Goal: Task Accomplishment & Management: Use online tool/utility

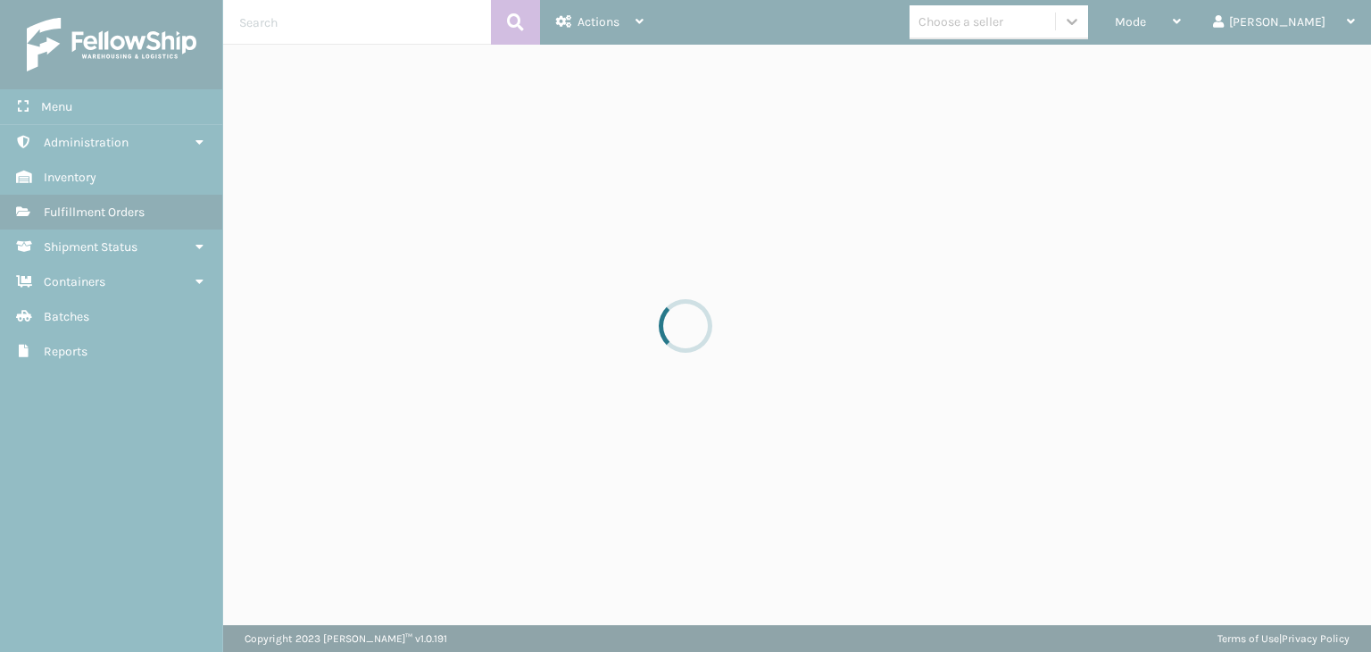
click at [1146, 21] on span "Mode" at bounding box center [1130, 21] width 31 height 15
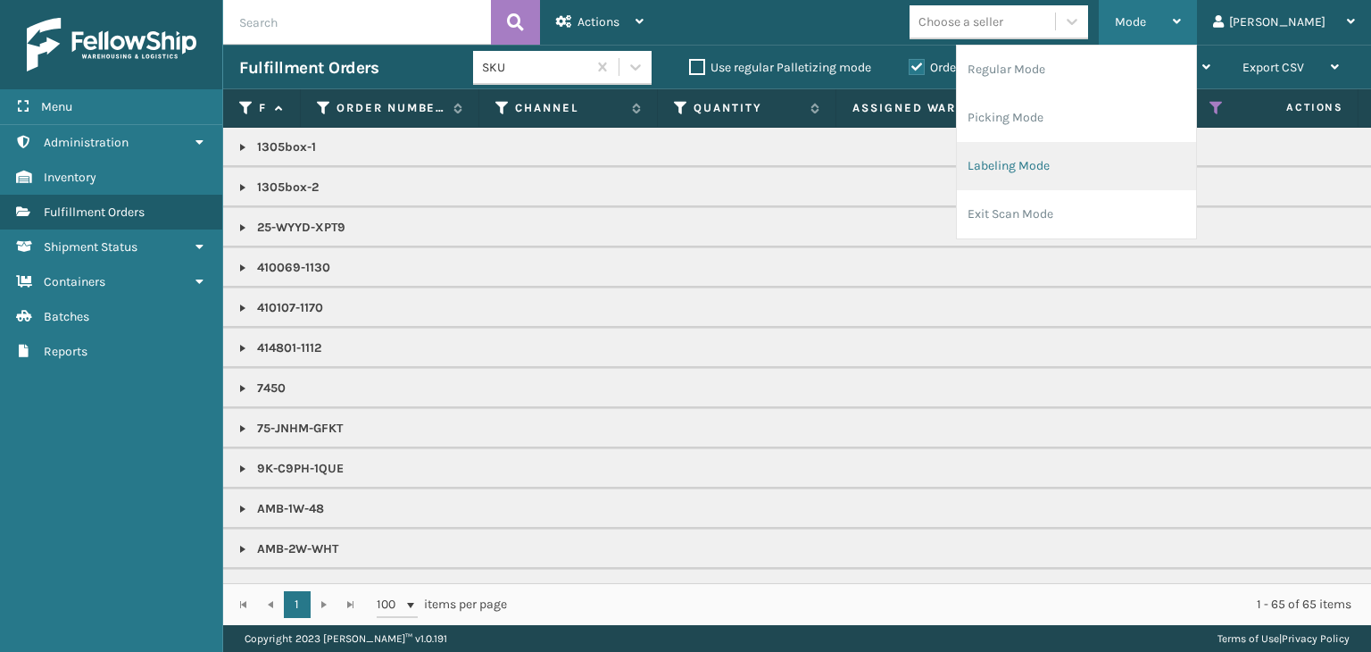
click at [1129, 167] on li "Labeling Mode" at bounding box center [1076, 166] width 239 height 48
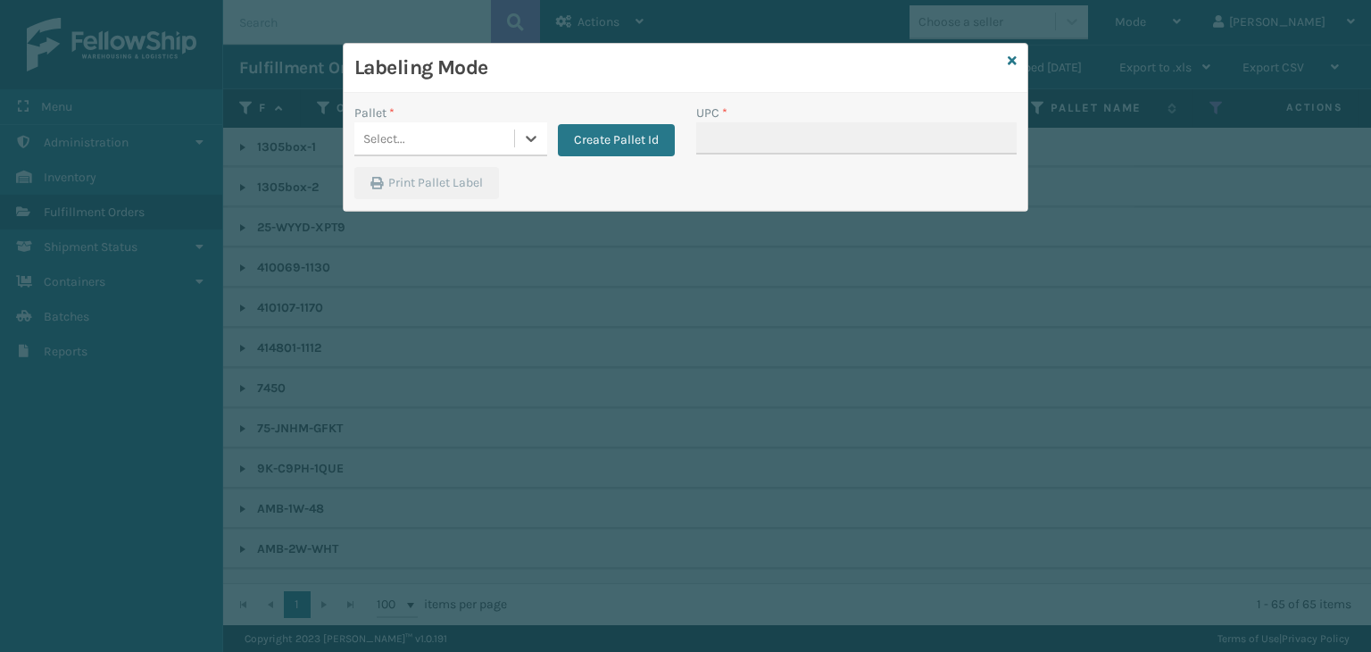
click at [393, 132] on div "Select..." at bounding box center [384, 138] width 42 height 19
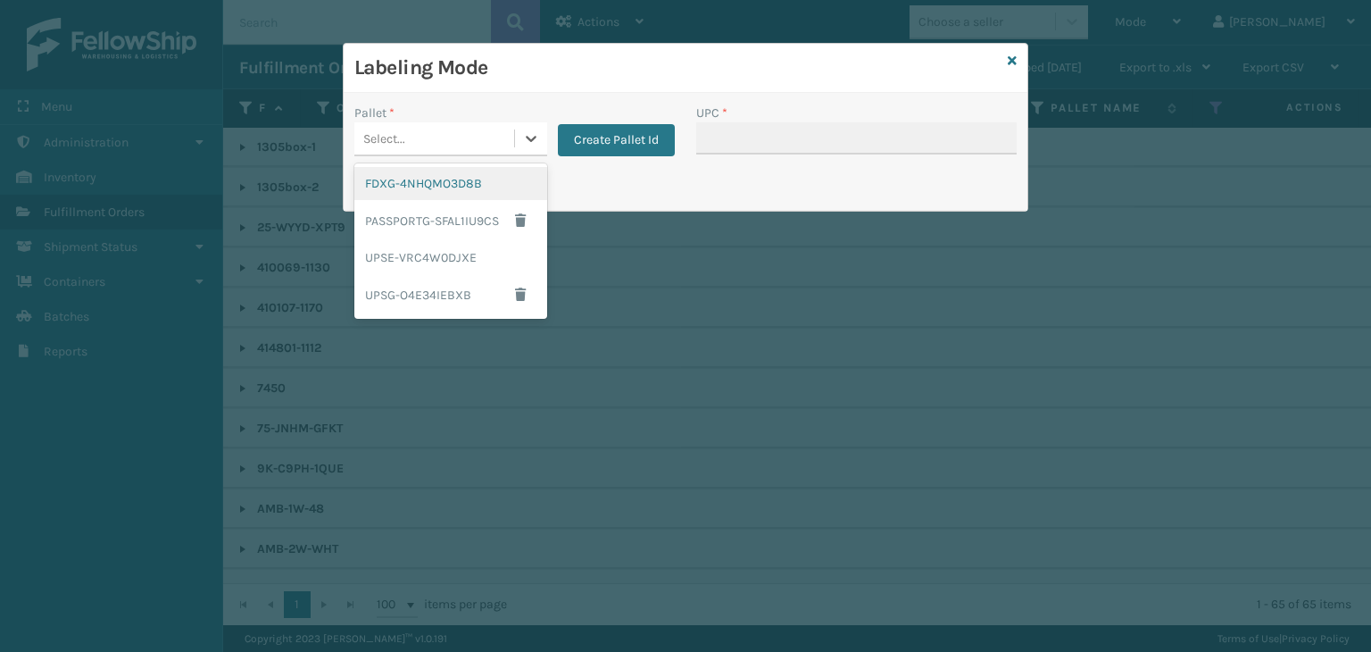
click at [400, 188] on div "FDXG-4NHQMO3D8B" at bounding box center [450, 183] width 193 height 33
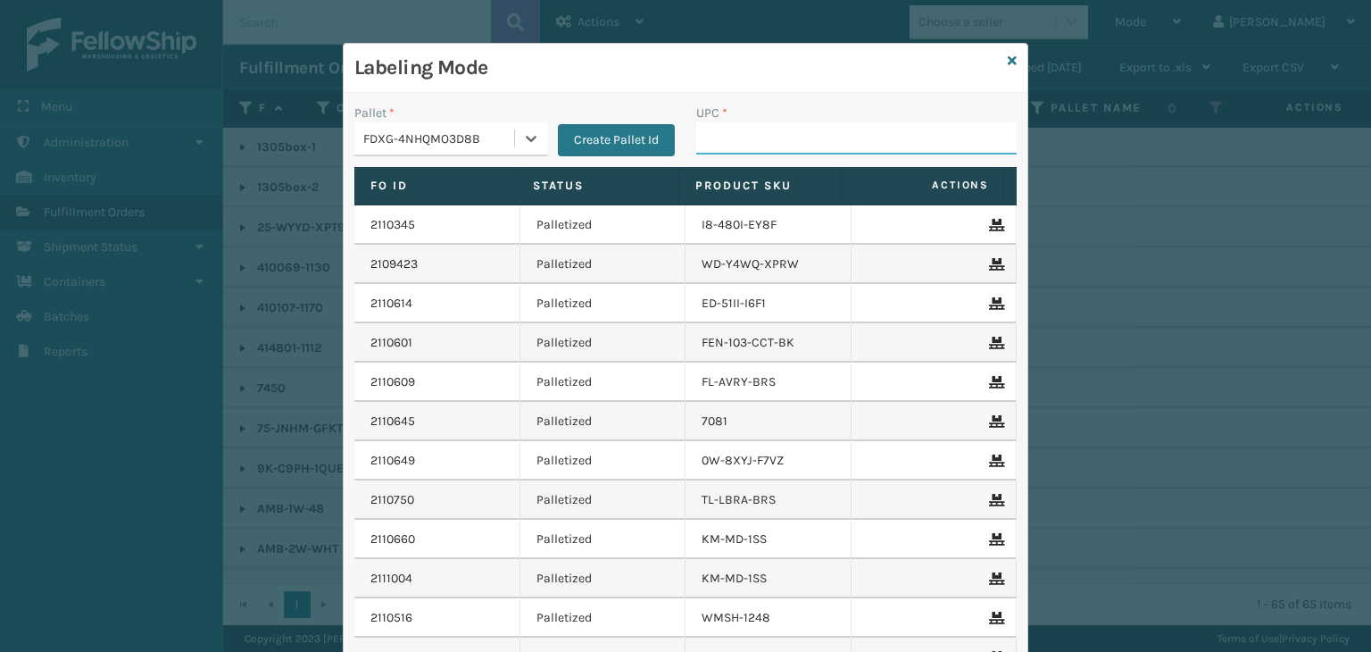
drag, startPoint x: 715, startPoint y: 144, endPoint x: 704, endPoint y: 133, distance: 15.8
click at [715, 144] on input "UPC *" at bounding box center [856, 138] width 321 height 32
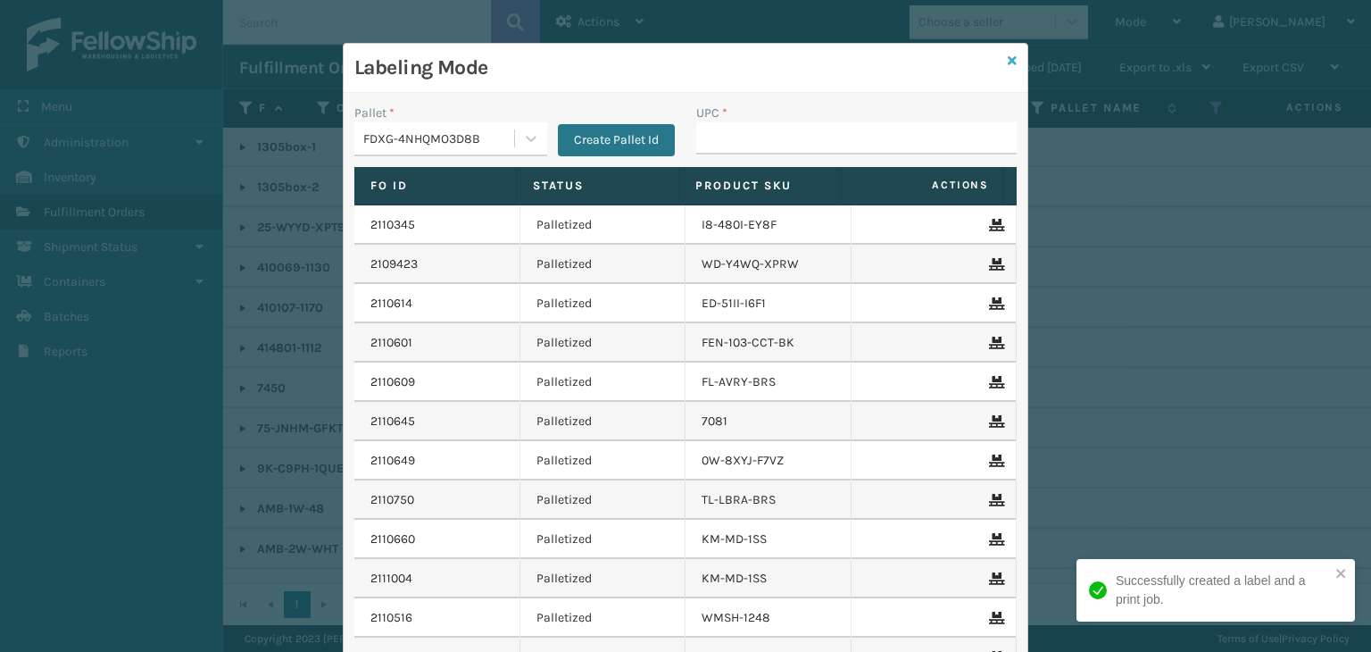
click at [1008, 63] on icon at bounding box center [1012, 60] width 9 height 13
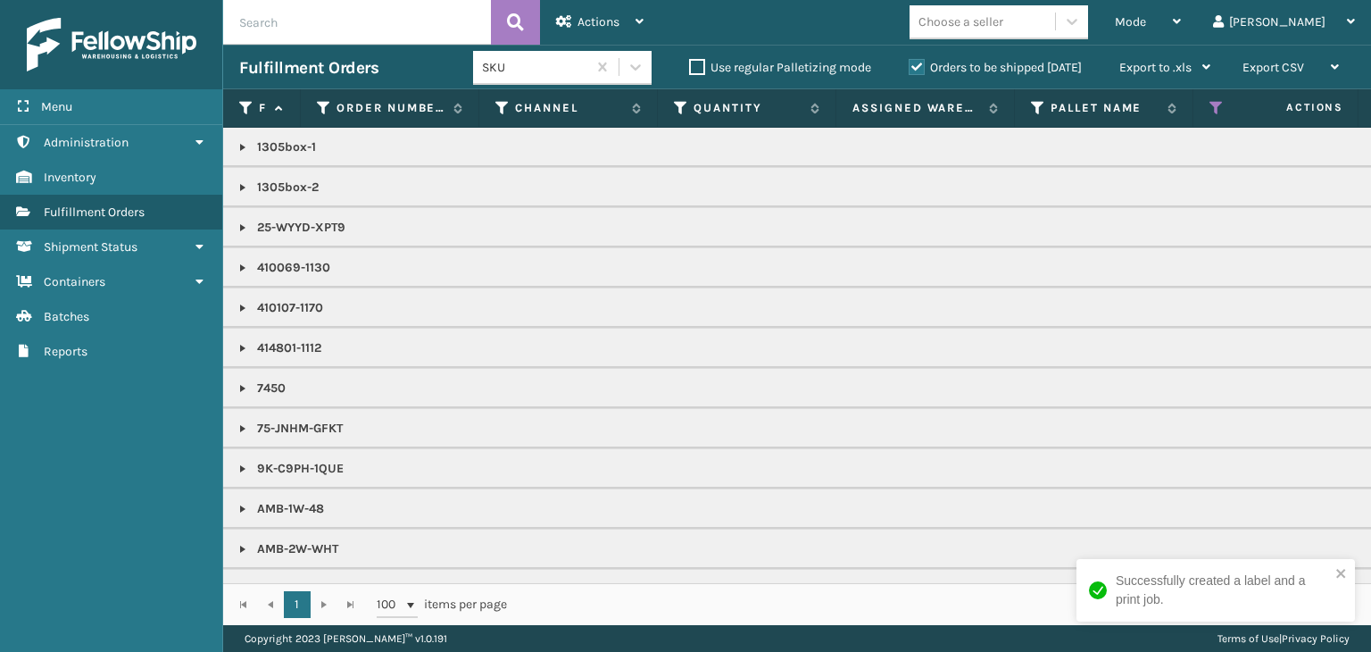
click at [1021, 33] on div "Choose a seller" at bounding box center [983, 21] width 146 height 29
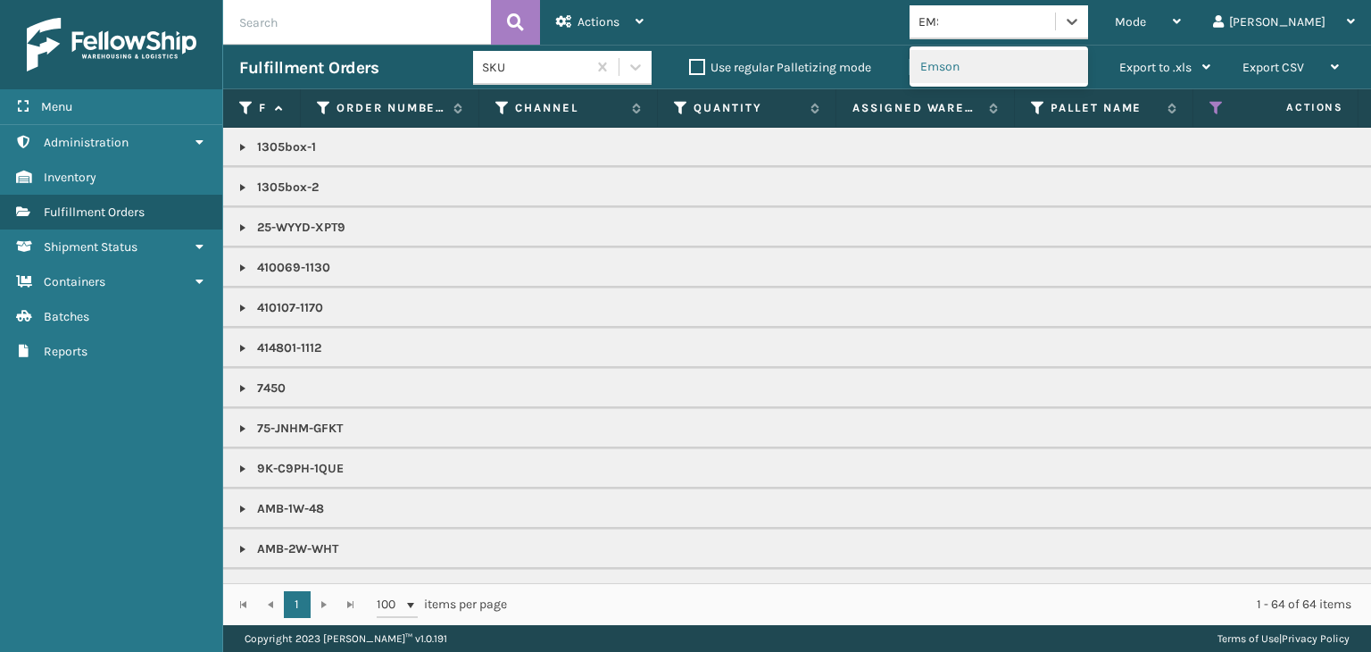
type input "EMSO"
click at [1054, 64] on div "Emson" at bounding box center [999, 66] width 179 height 33
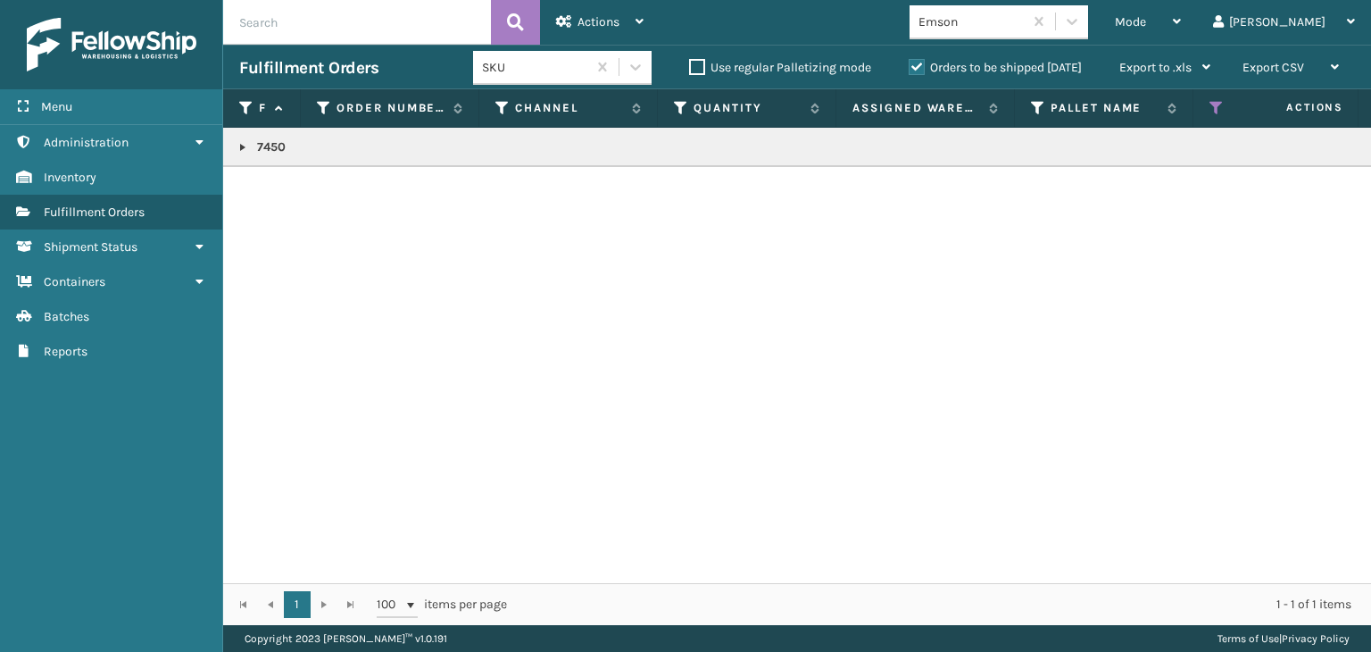
click at [236, 147] on td "7450" at bounding box center [1375, 147] width 2305 height 39
click at [246, 145] on link at bounding box center [243, 147] width 14 height 14
click at [278, 179] on link "2110405" at bounding box center [290, 187] width 45 height 18
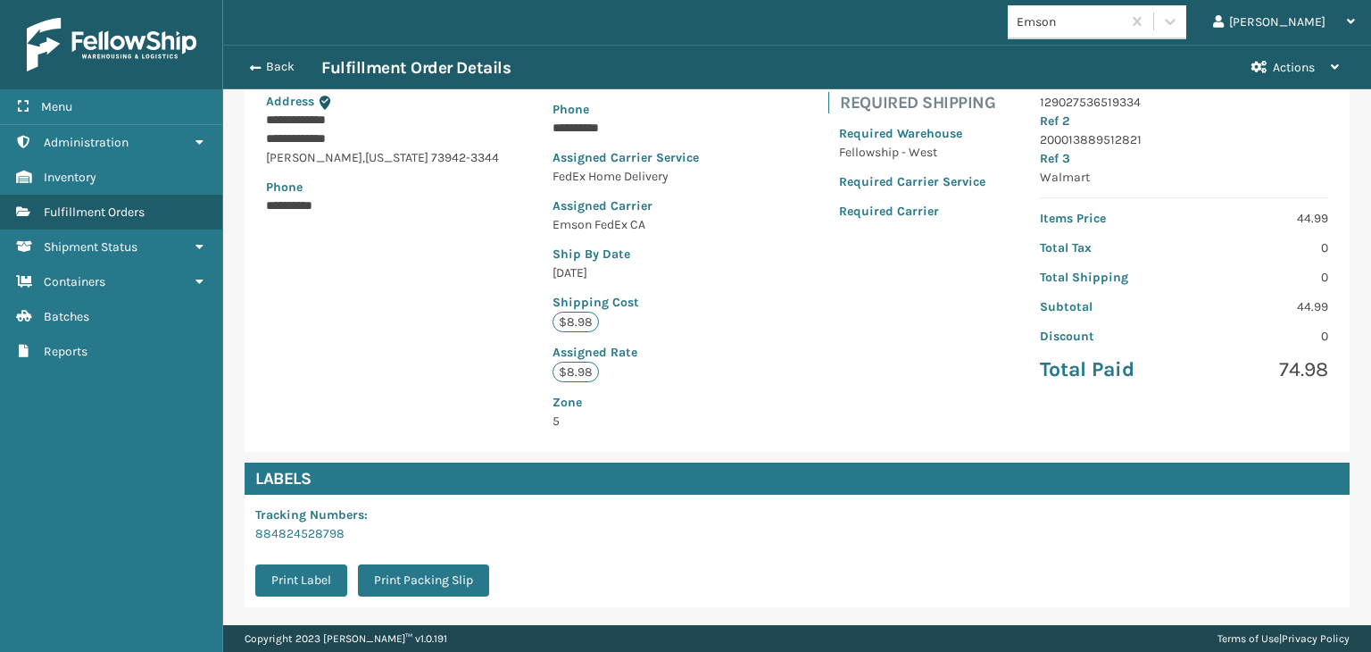
scroll to position [421, 0]
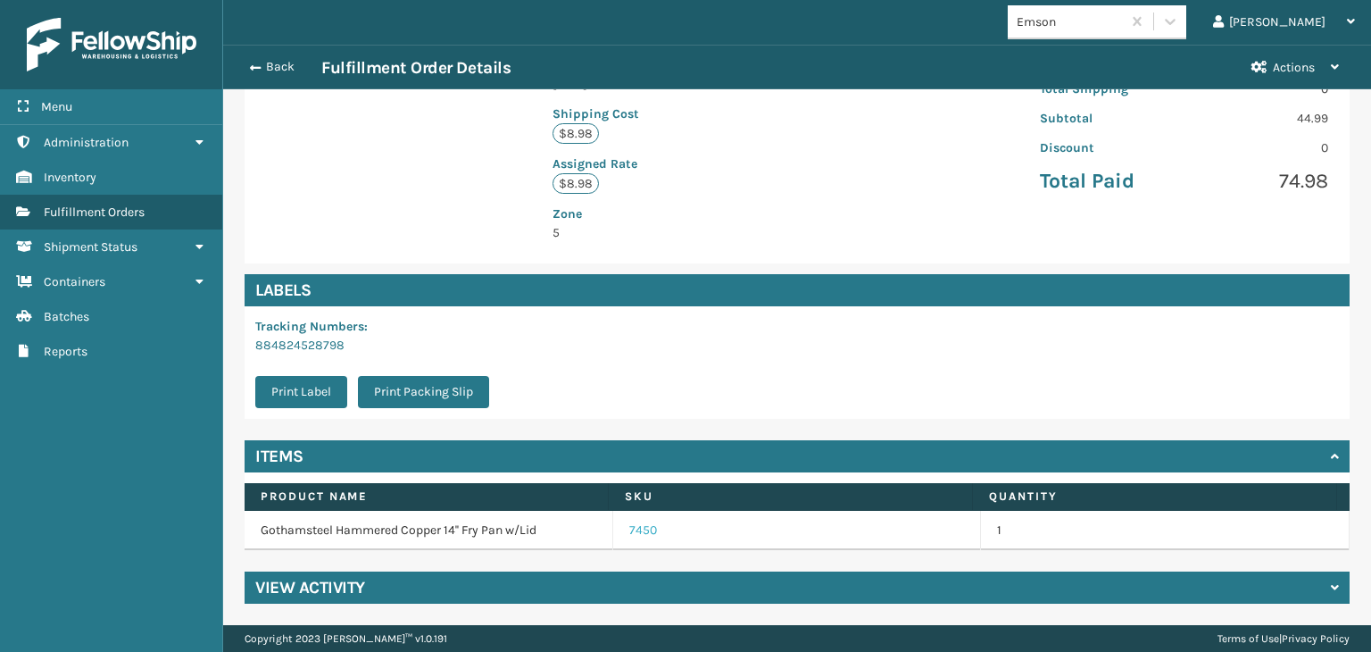
click at [639, 529] on link "7450" at bounding box center [643, 530] width 28 height 18
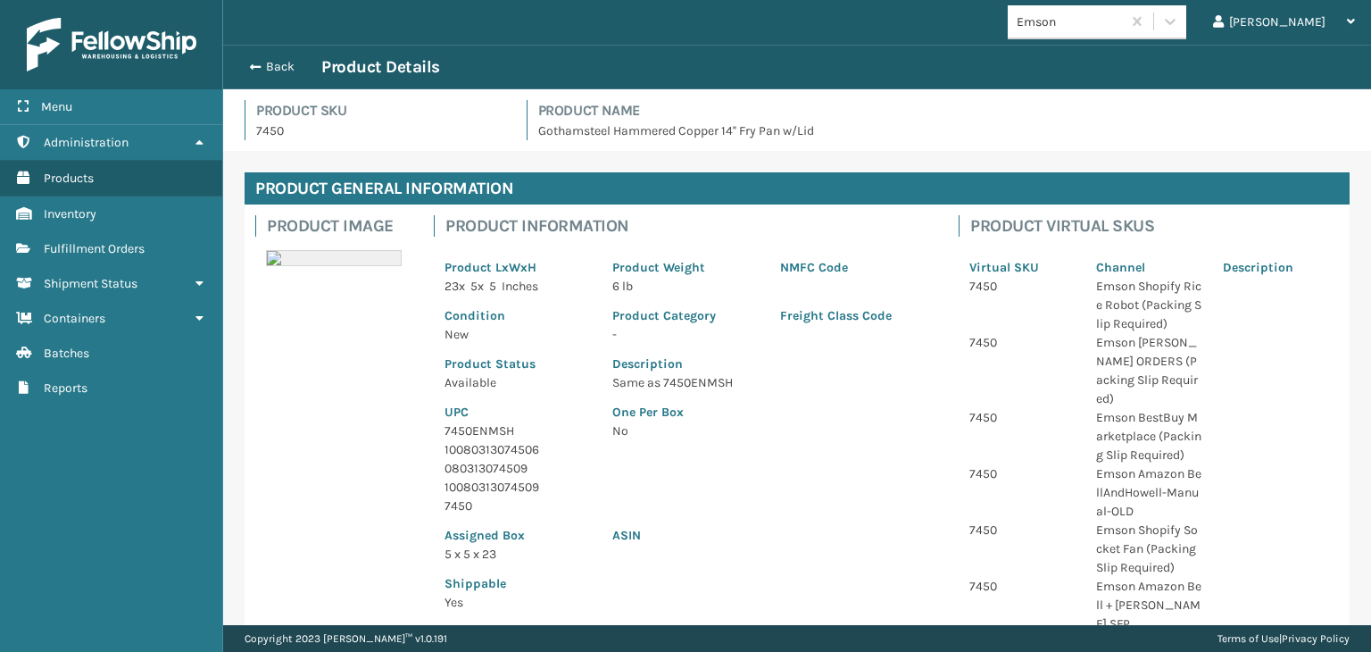
click at [459, 433] on p "7450ENMSH" at bounding box center [518, 430] width 146 height 19
copy p "7450ENMSH"
click at [283, 62] on button "Back" at bounding box center [280, 67] width 82 height 16
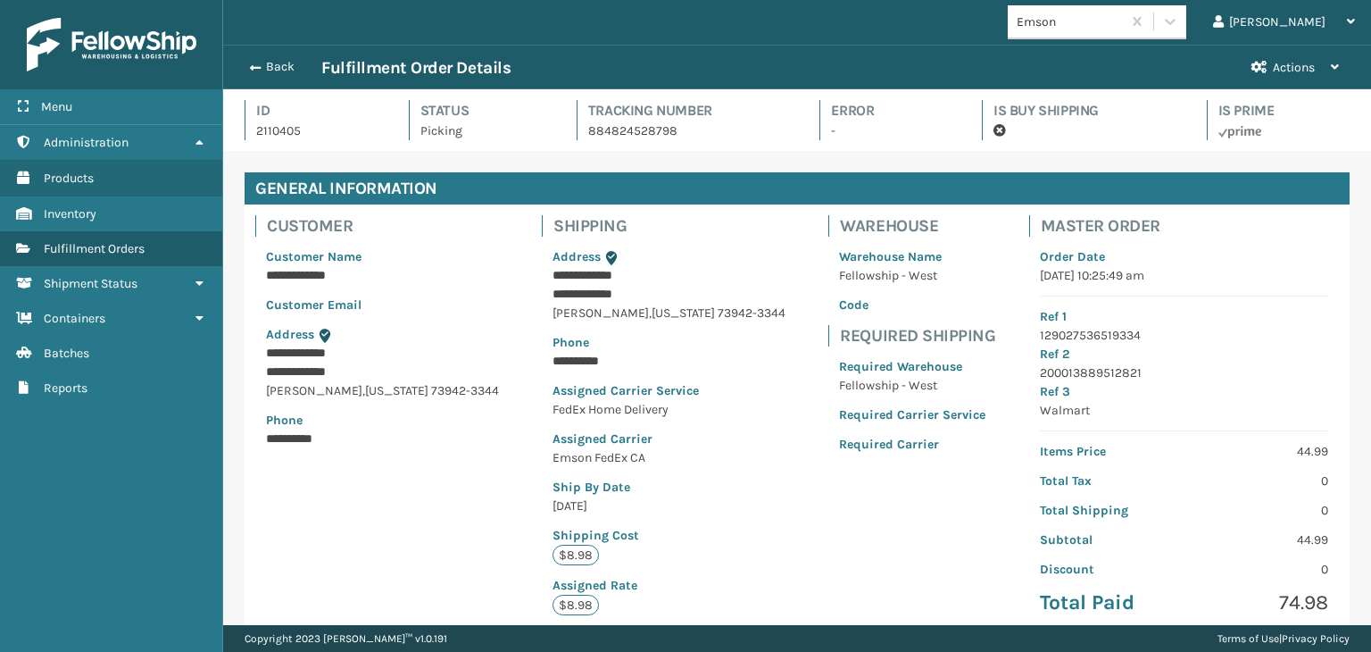
scroll to position [43, 1147]
click at [283, 62] on button "Back" at bounding box center [280, 67] width 82 height 16
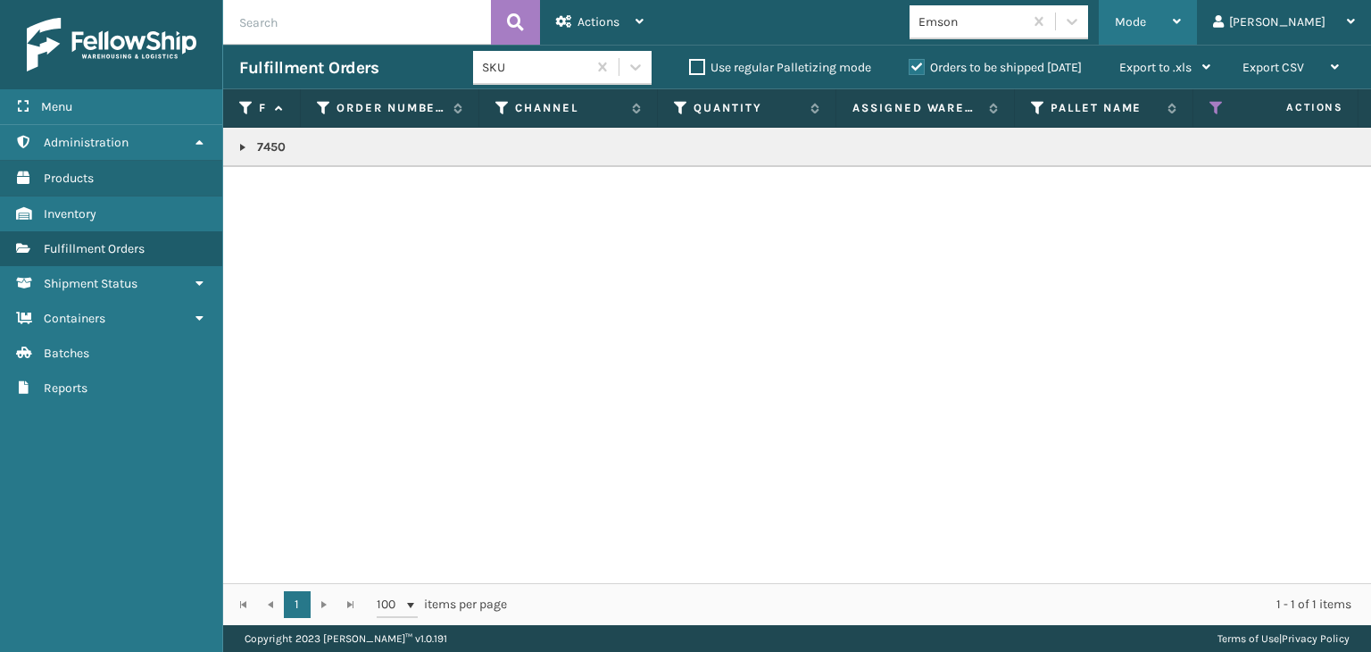
click at [1146, 25] on span "Mode" at bounding box center [1130, 21] width 31 height 15
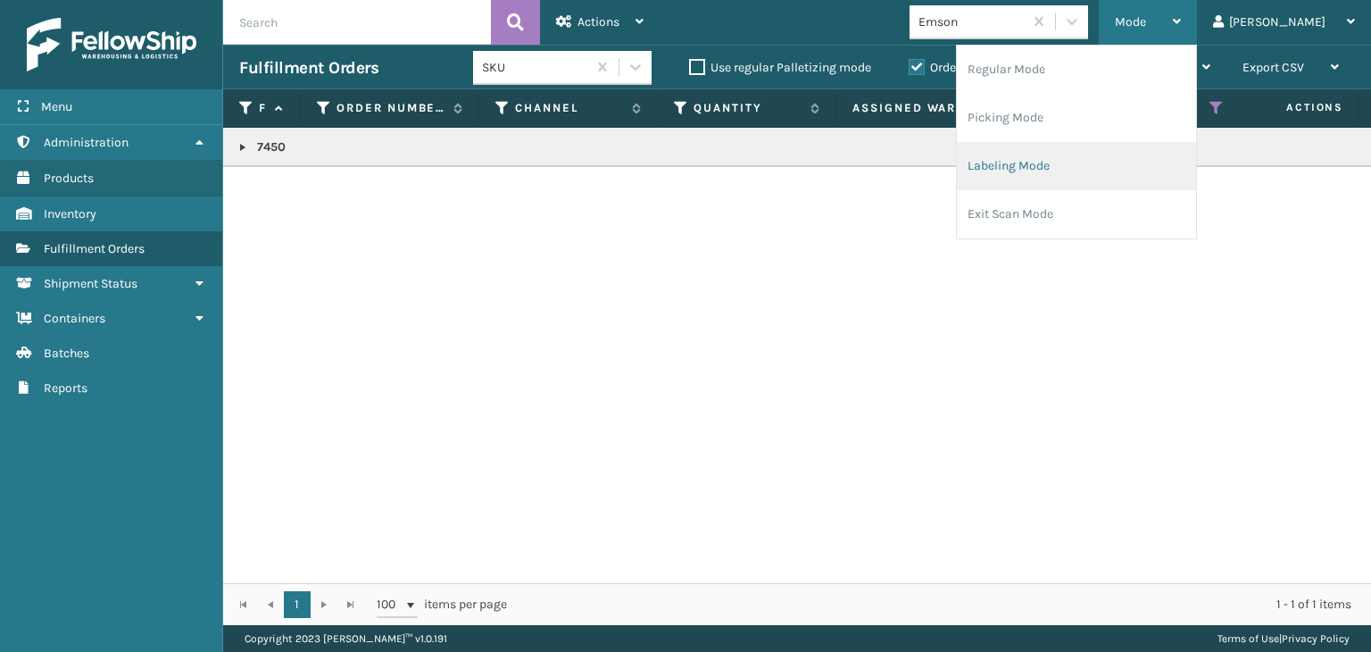
click at [1136, 184] on li "Labeling Mode" at bounding box center [1076, 166] width 239 height 48
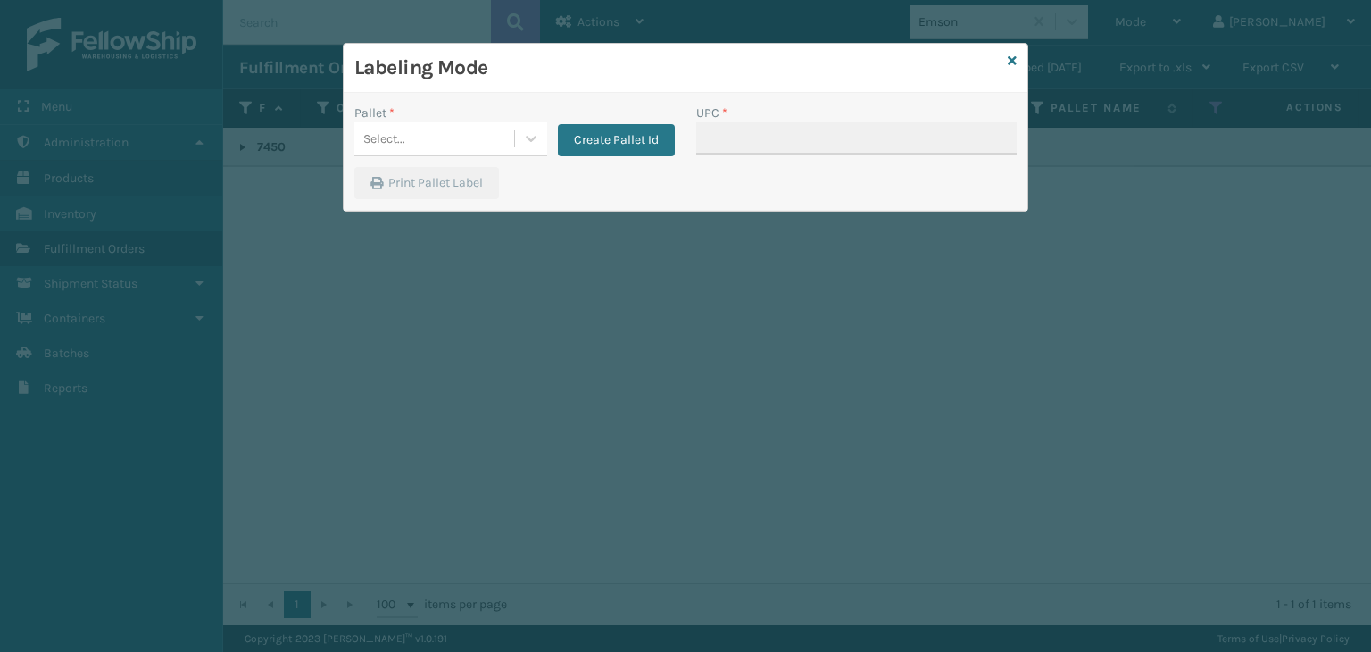
click at [410, 160] on div "Pallet * Select... Create Pallet Id" at bounding box center [515, 135] width 342 height 63
click at [410, 147] on div "Select..." at bounding box center [434, 138] width 160 height 29
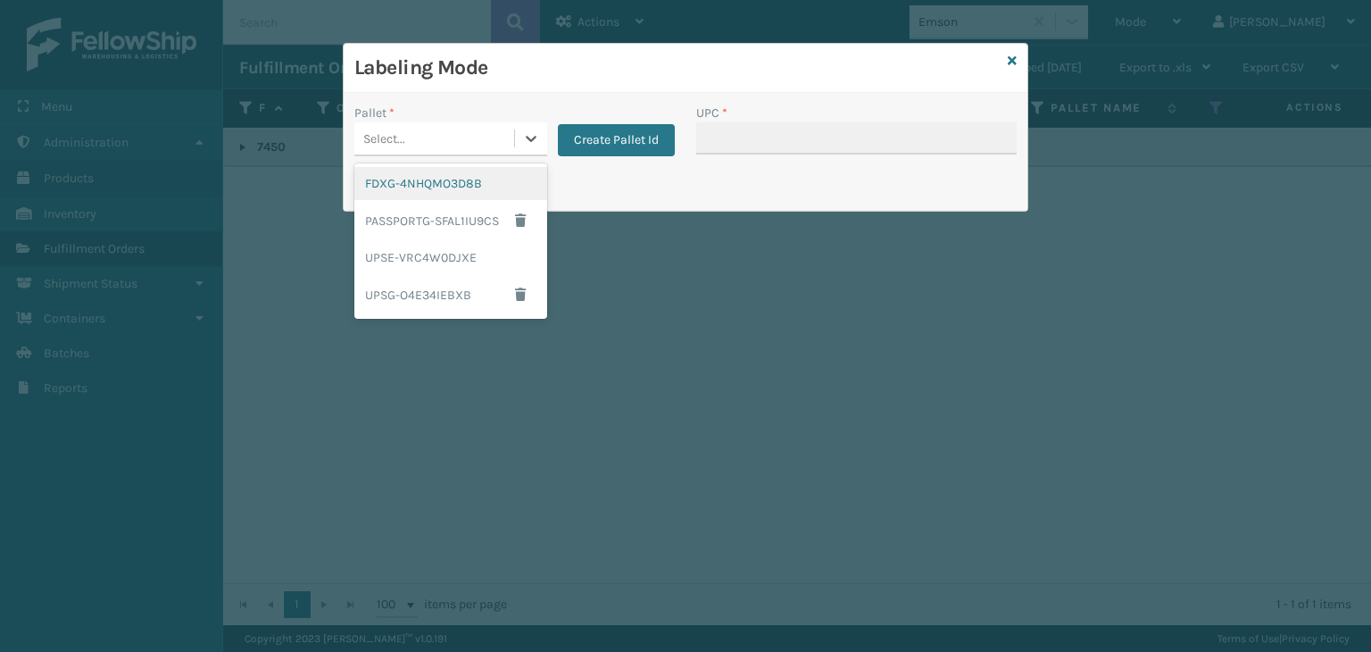
click at [416, 183] on div "FDXG-4NHQMO3D8B" at bounding box center [450, 183] width 193 height 33
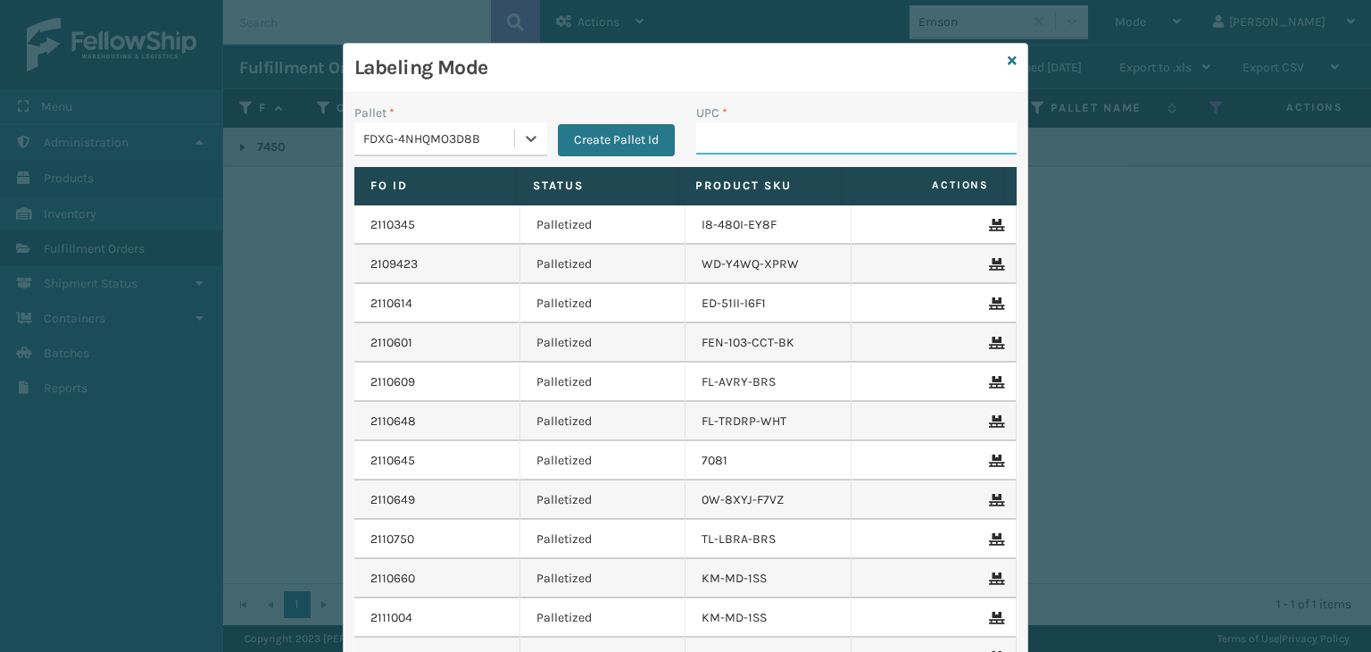
click at [765, 123] on input "UPC *" at bounding box center [856, 138] width 321 height 32
paste input "7450ENMSH"
type input "7450ENMSH"
type input "850012486503"
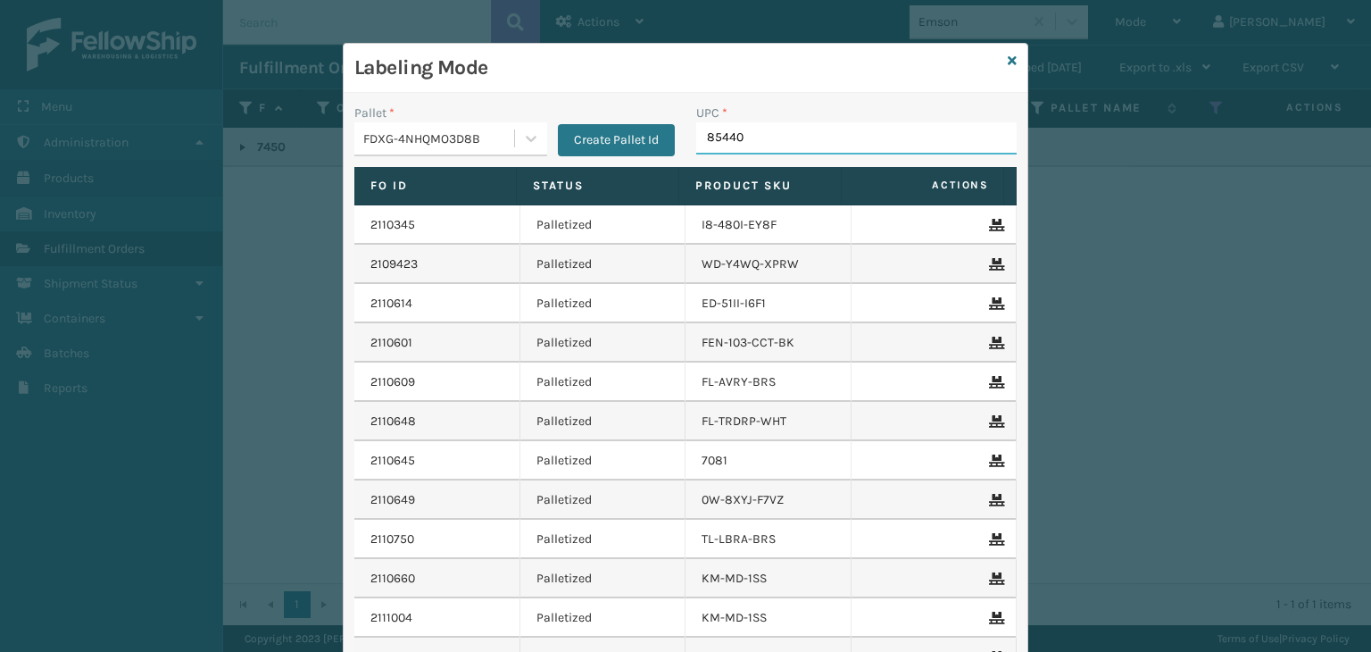
type input "854403"
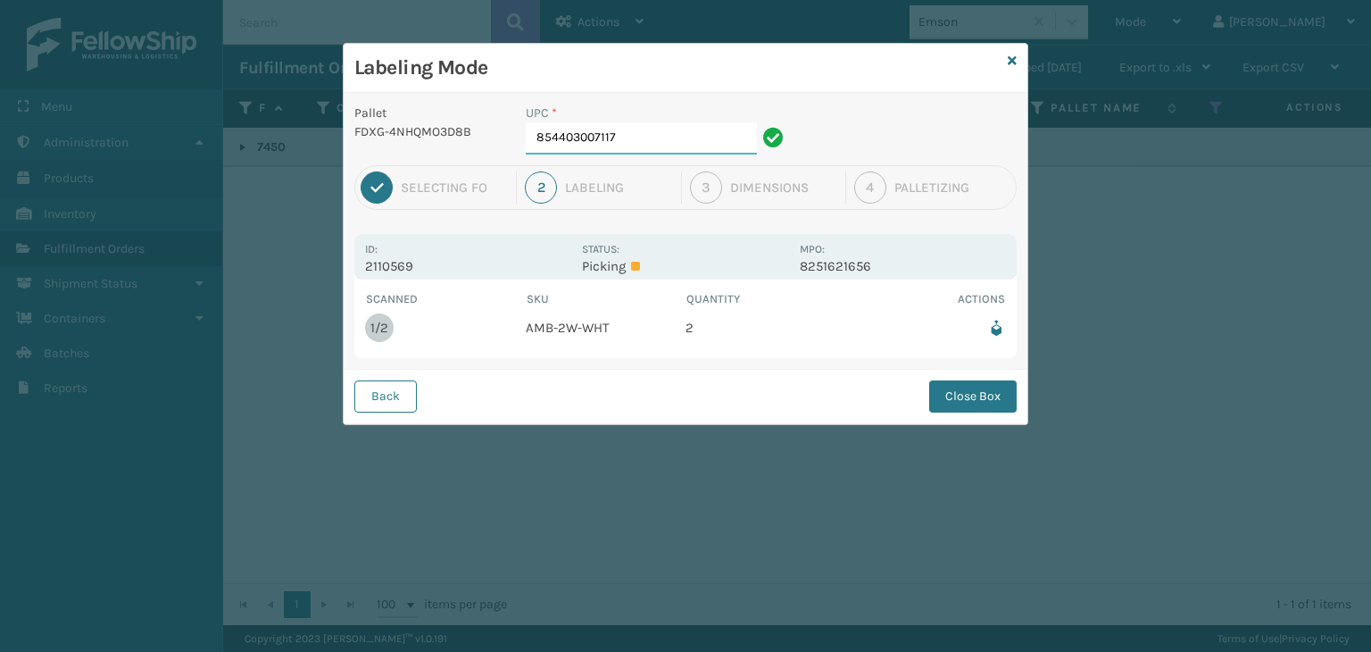
drag, startPoint x: 0, startPoint y: 59, endPoint x: 704, endPoint y: 142, distance: 708.5
click at [704, 142] on input "854403007117" at bounding box center [641, 138] width 231 height 32
click at [963, 404] on button "Close Box" at bounding box center [974, 396] width 88 height 32
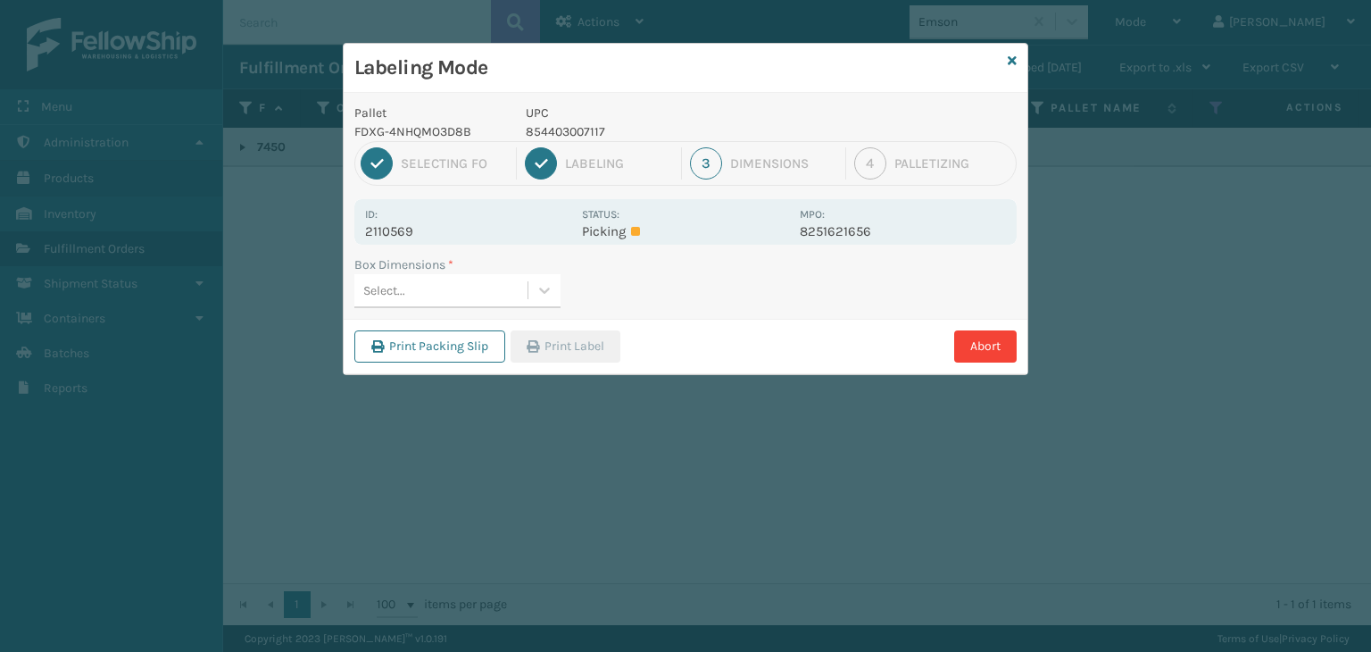
click at [474, 291] on div "Select..." at bounding box center [440, 290] width 173 height 29
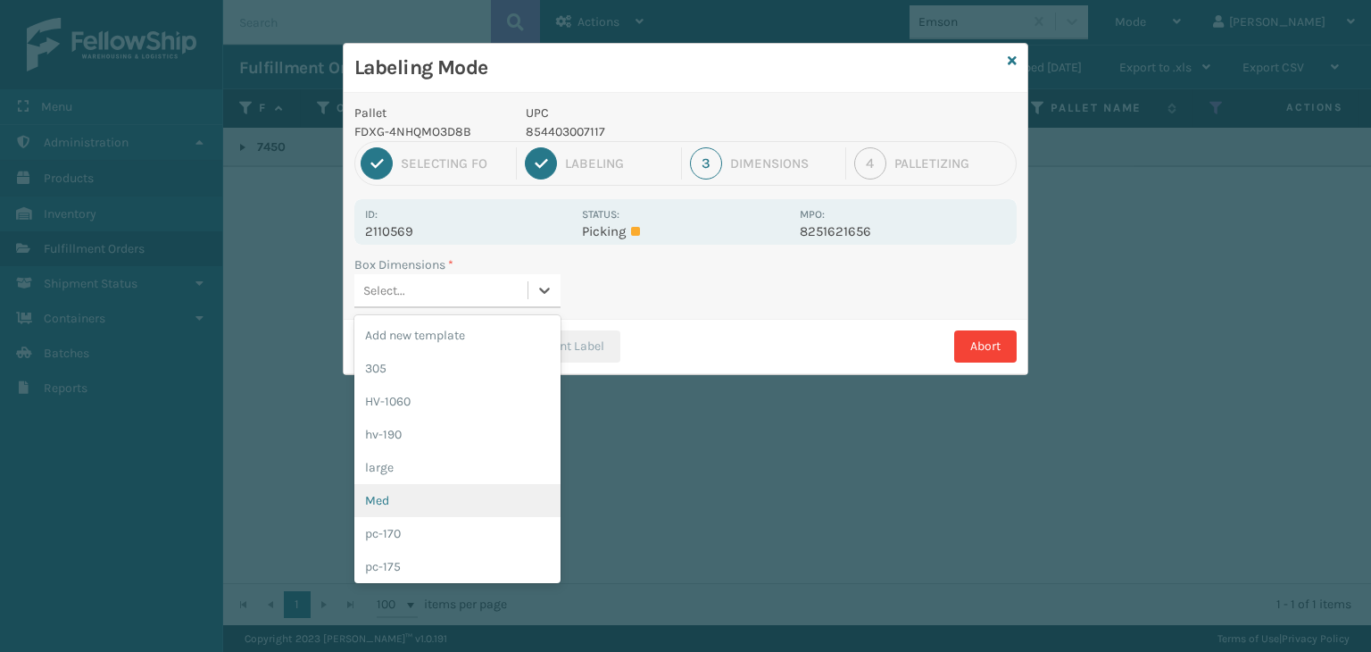
click at [450, 502] on div "Med" at bounding box center [457, 500] width 206 height 33
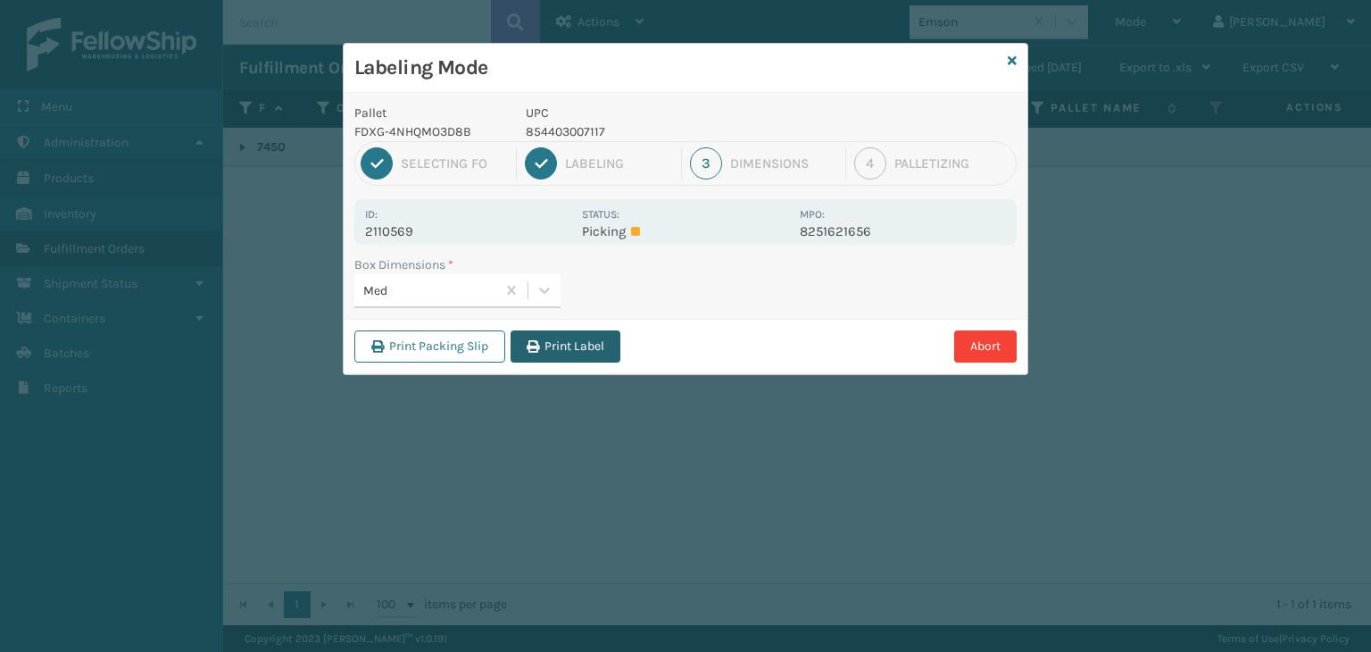
click at [554, 348] on button "Print Label" at bounding box center [566, 346] width 110 height 32
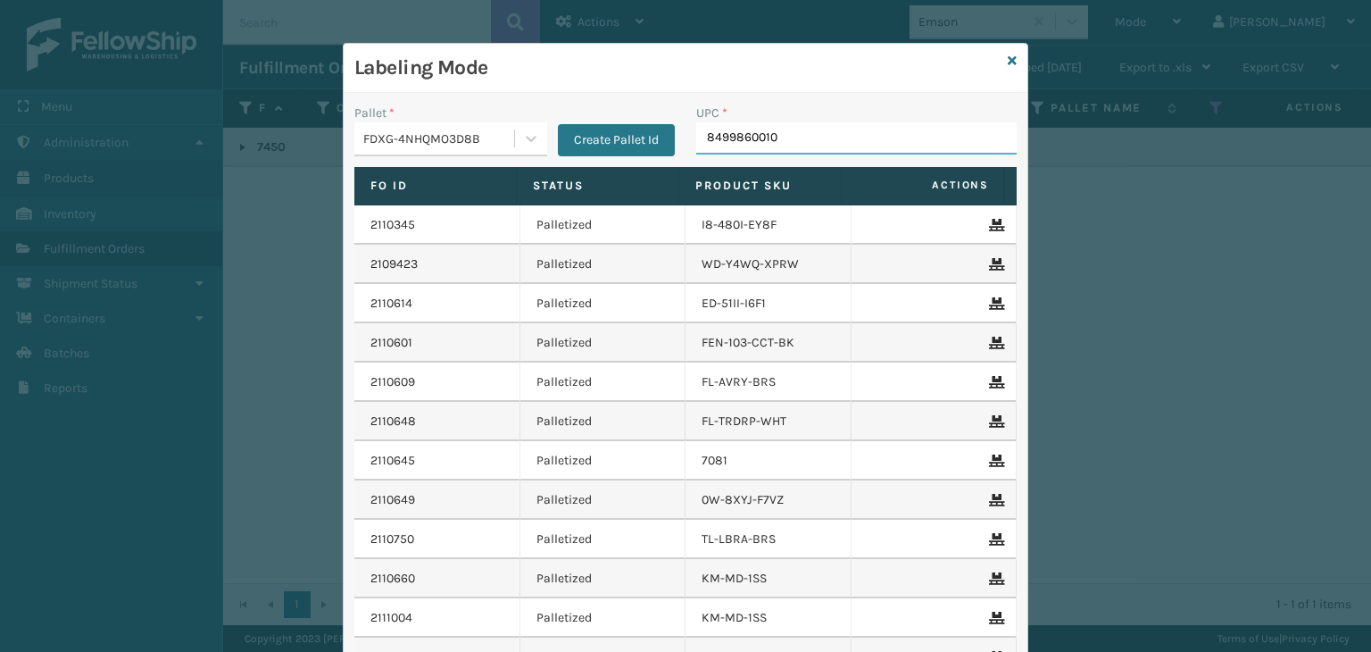
type input "84998600106"
type input "HAN-S-21050-06"
type input "19871562"
type input "H"
type input "RBJ-S-20751-09"
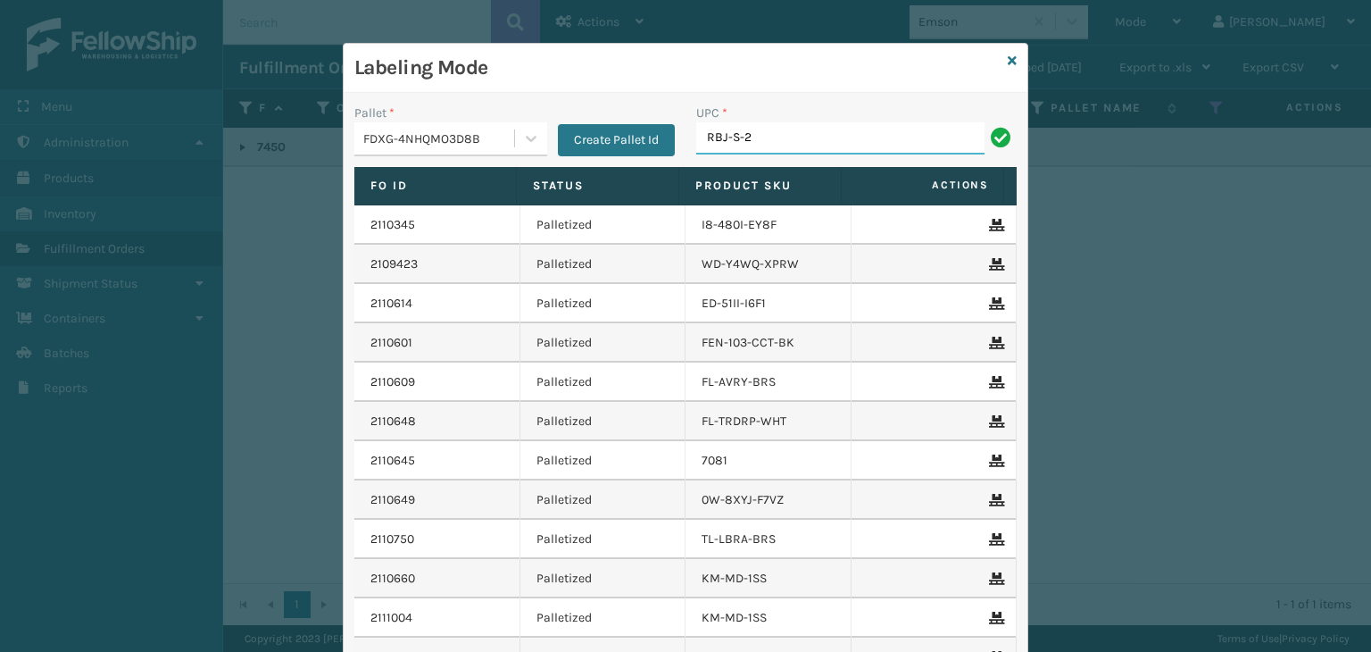
type input "RBJ-S-20744-40"
click at [1008, 67] on link at bounding box center [1012, 61] width 9 height 19
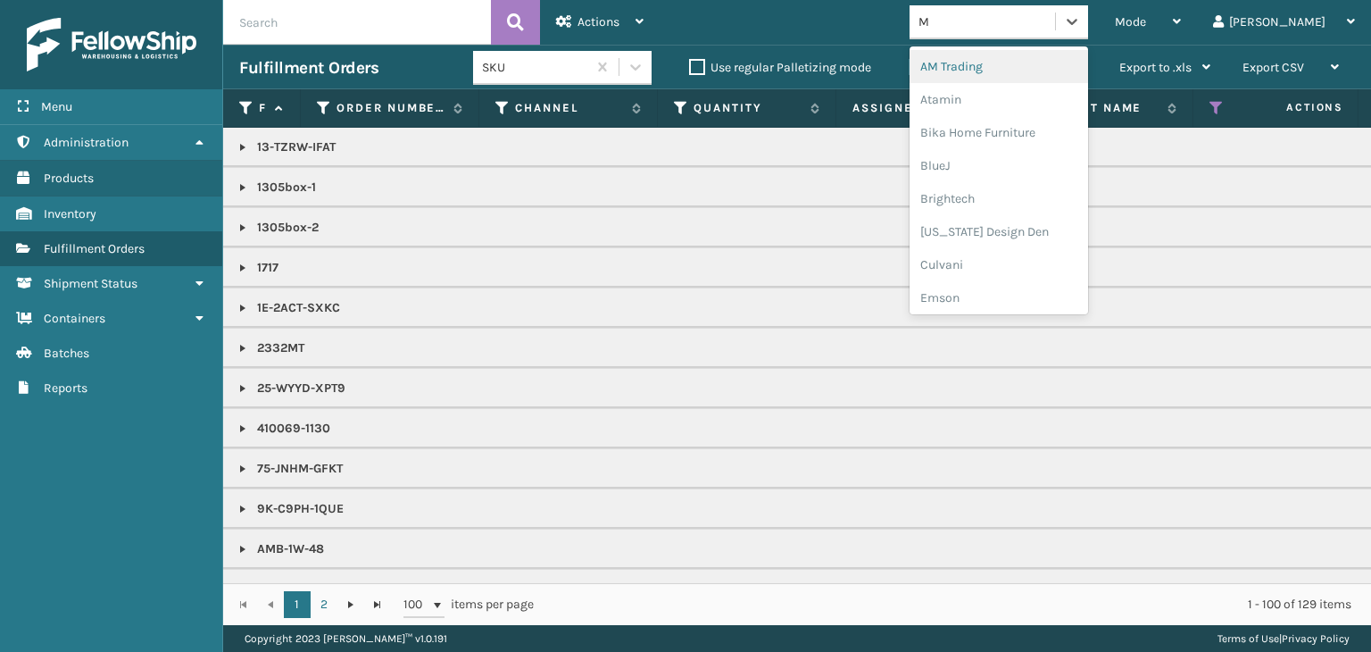
type input "MI"
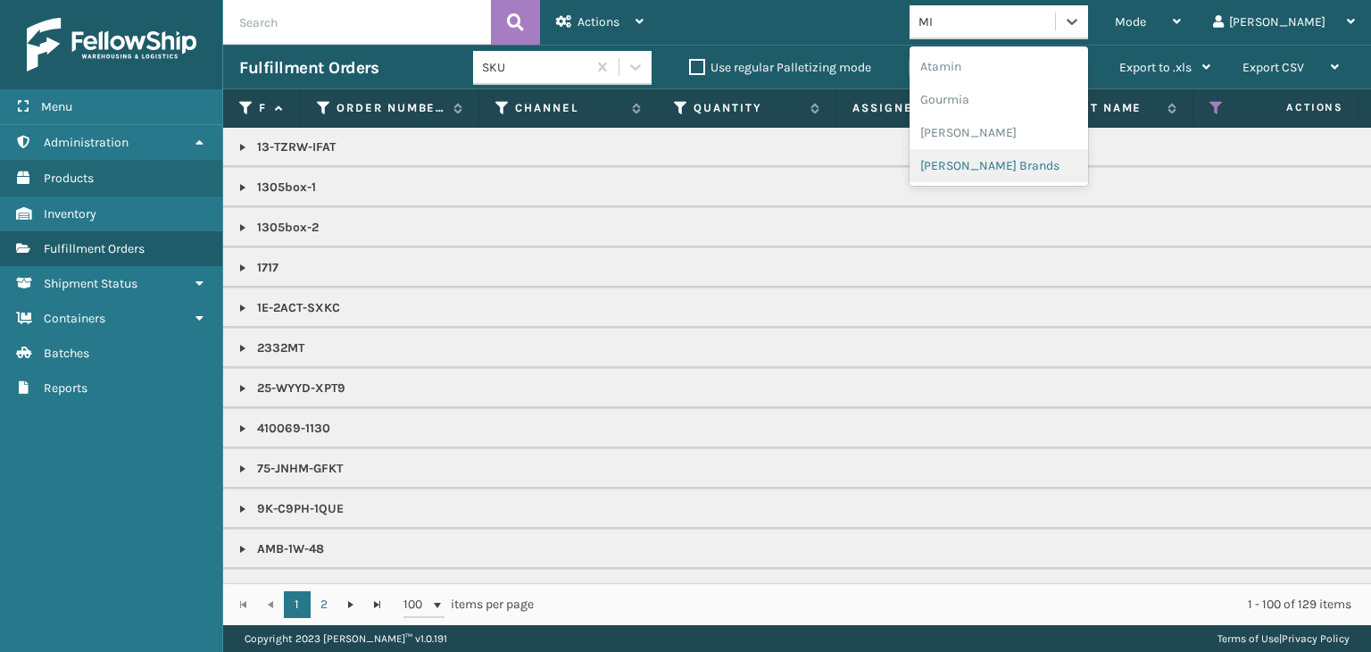
click at [1042, 163] on div "[PERSON_NAME] Brands" at bounding box center [999, 165] width 179 height 33
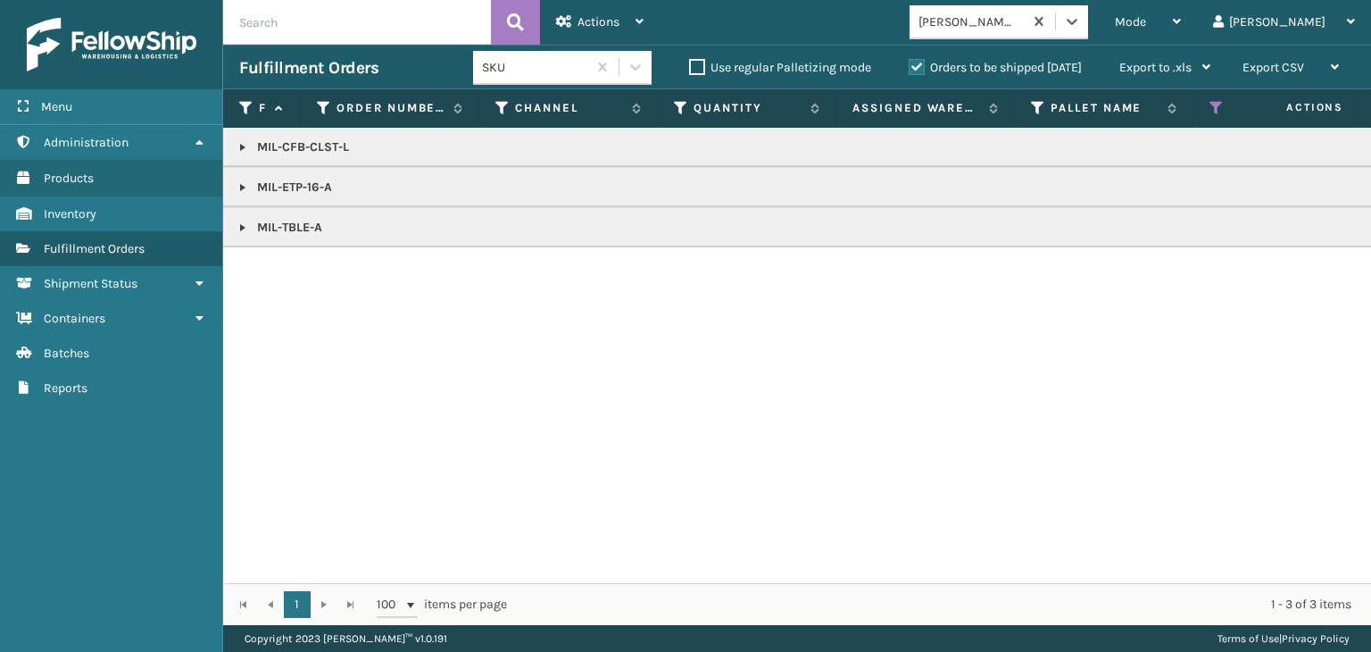
click at [252, 222] on p "MIL-TBLE-A" at bounding box center [1375, 228] width 2273 height 18
click at [246, 226] on link at bounding box center [243, 228] width 14 height 14
click at [304, 265] on link "2110679" at bounding box center [290, 267] width 44 height 18
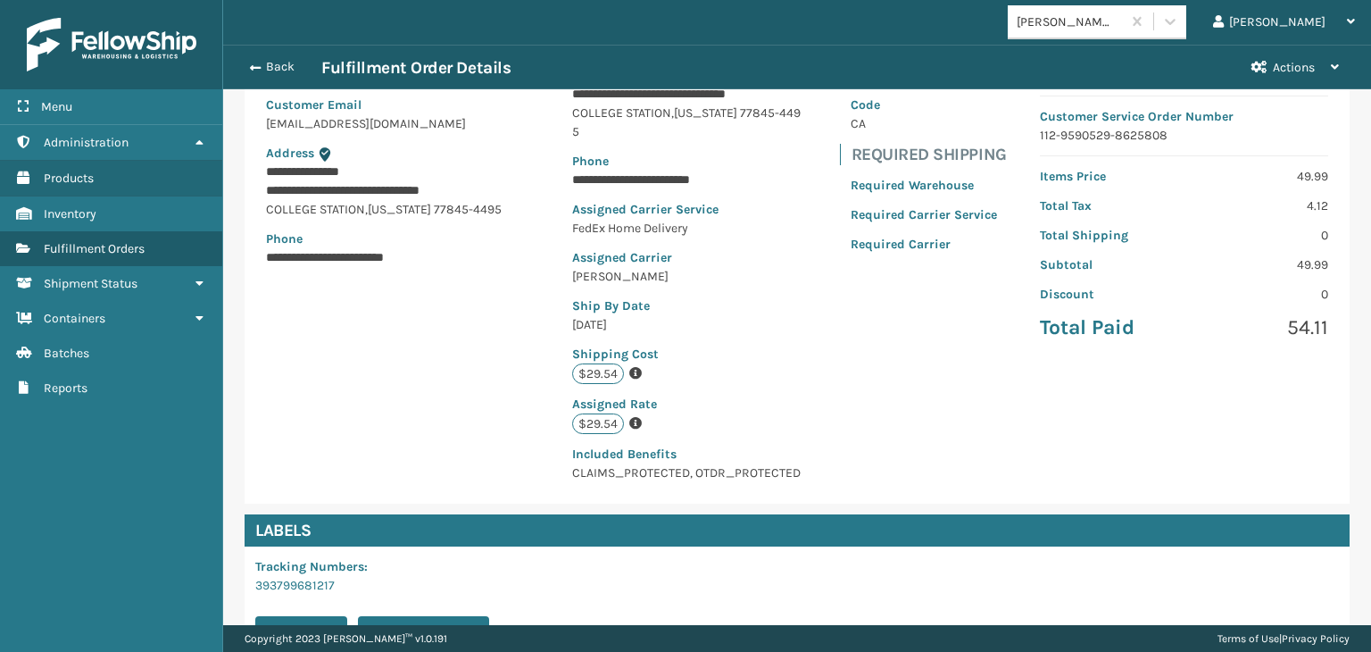
scroll to position [421, 0]
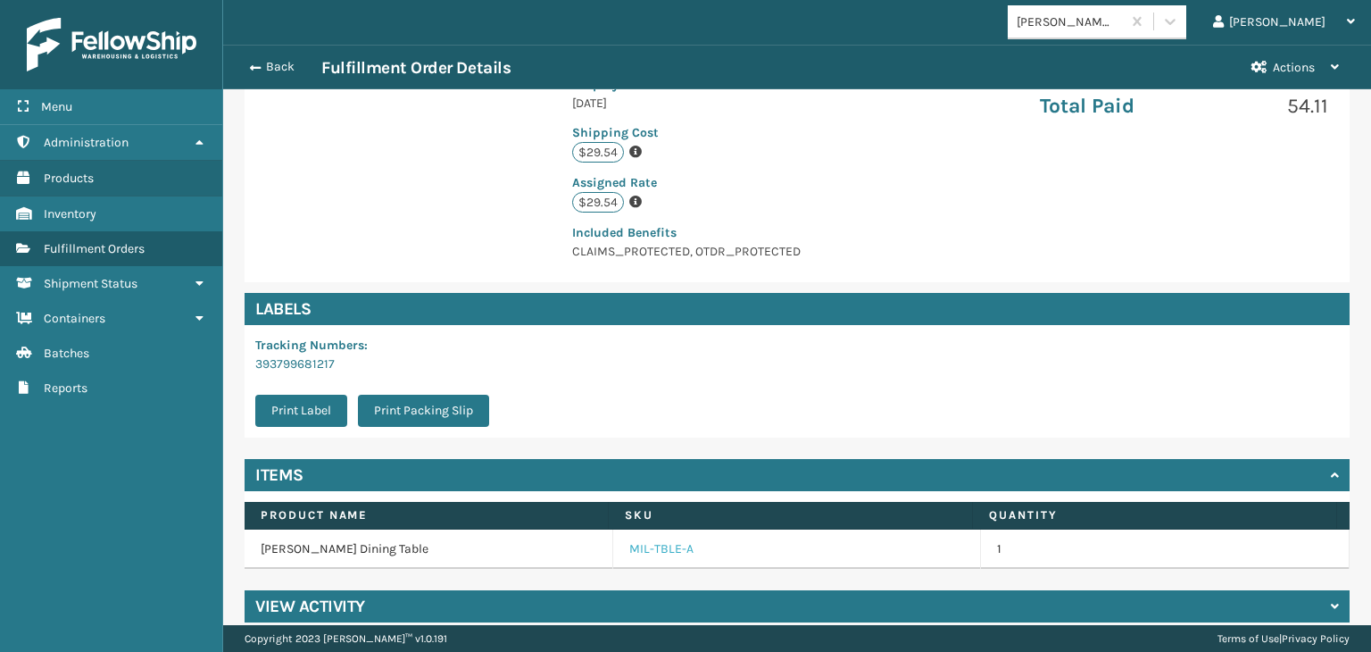
click at [655, 540] on link "MIL-TBLE-A" at bounding box center [661, 549] width 64 height 18
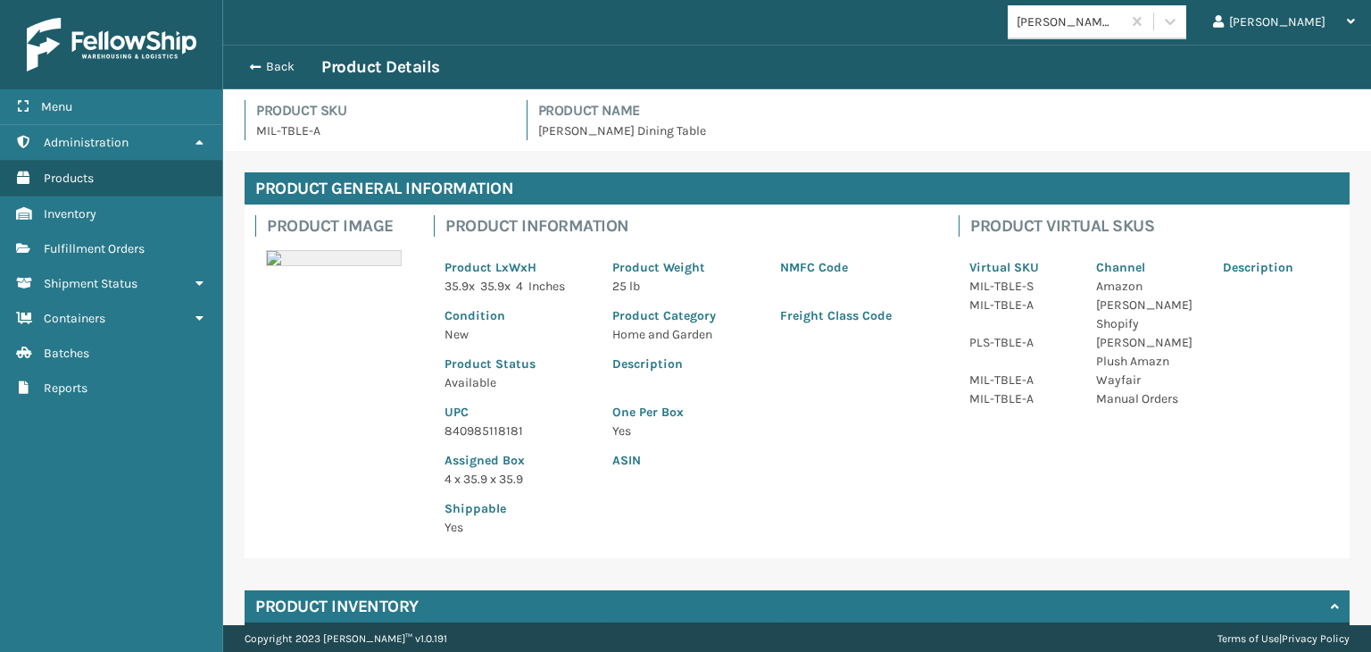
click at [461, 435] on p "840985118181" at bounding box center [518, 430] width 146 height 19
copy p "840985118181"
click at [277, 59] on button "Back" at bounding box center [280, 67] width 82 height 16
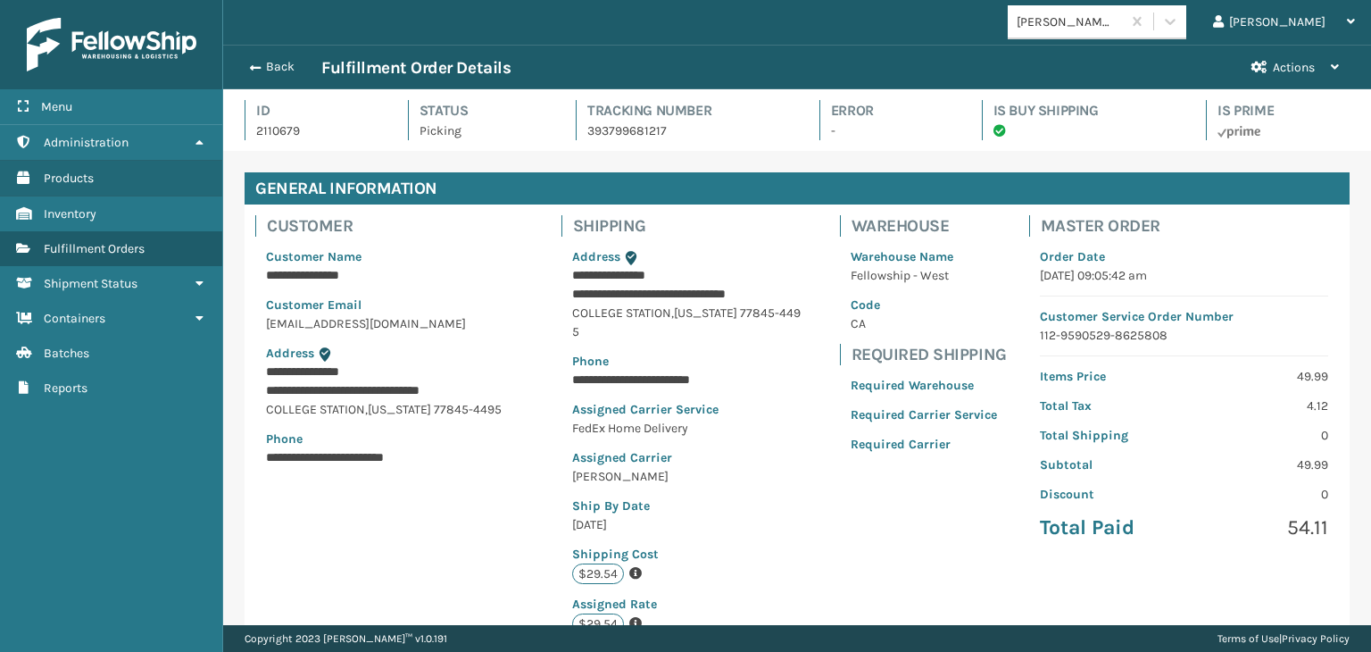
scroll to position [43, 1147]
click at [277, 74] on button "Back" at bounding box center [280, 67] width 82 height 16
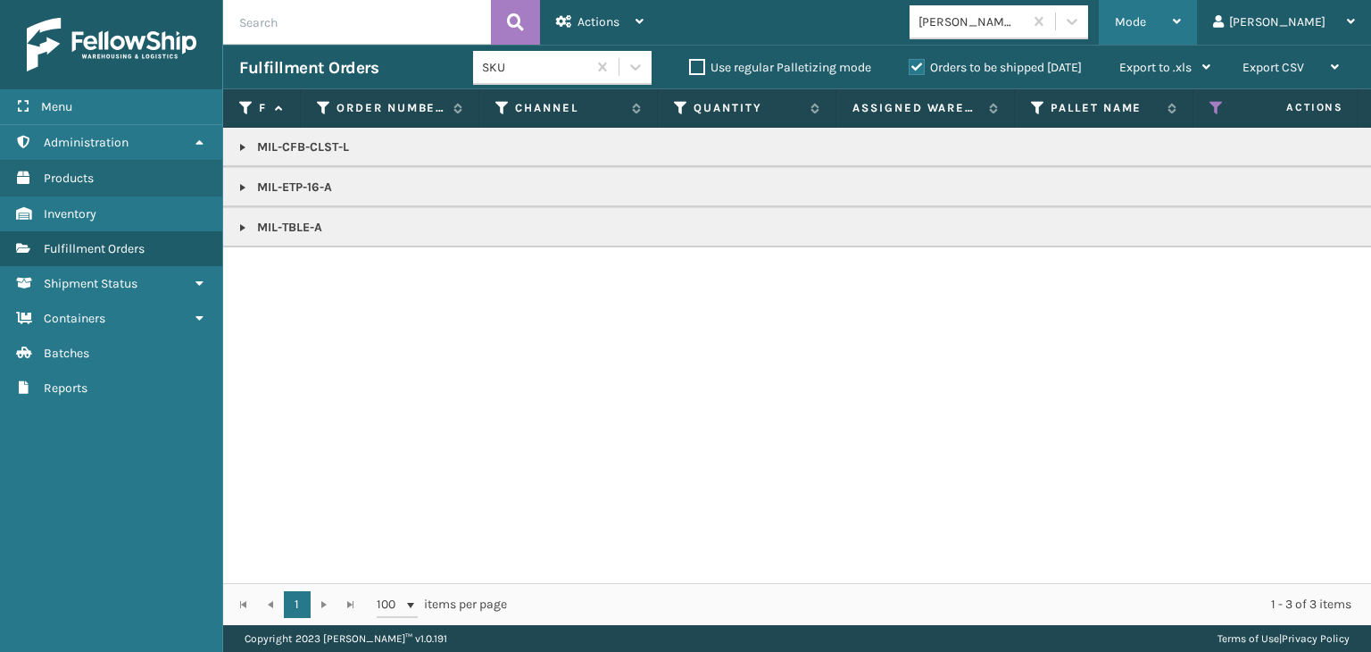
click at [1146, 15] on span "Mode" at bounding box center [1130, 21] width 31 height 15
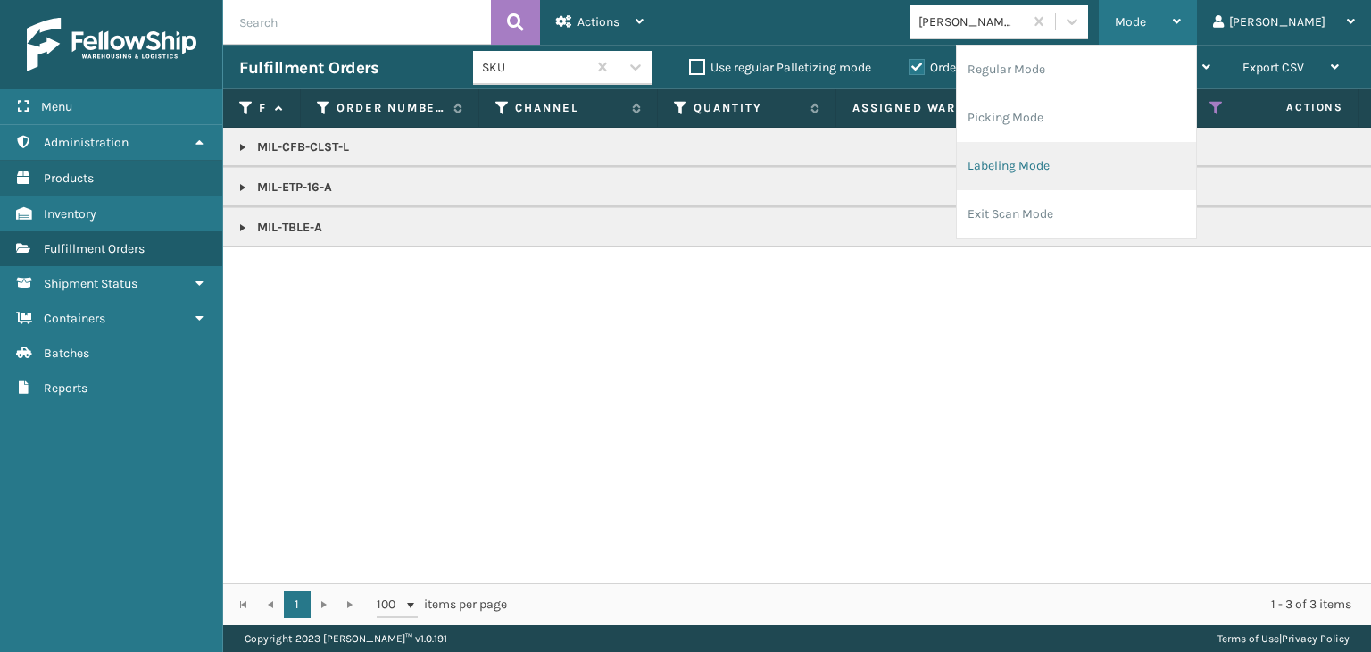
click at [1121, 162] on li "Labeling Mode" at bounding box center [1076, 166] width 239 height 48
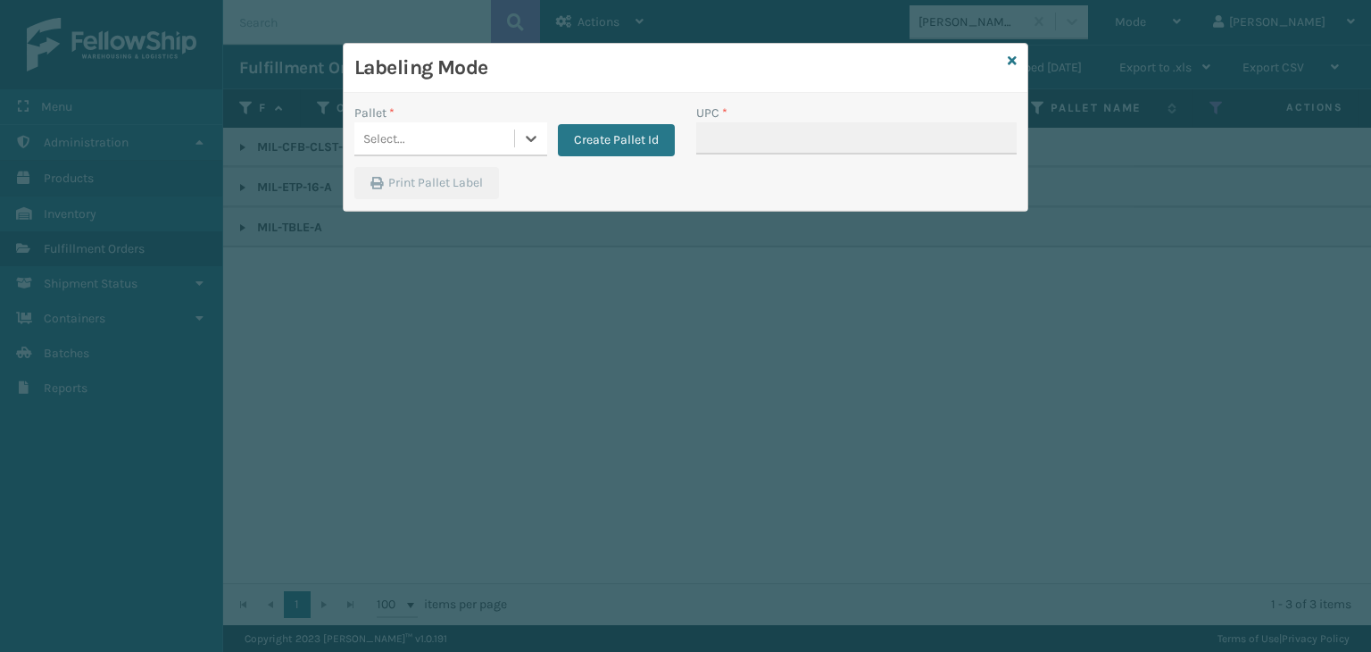
click at [400, 137] on div "Select..." at bounding box center [384, 138] width 42 height 19
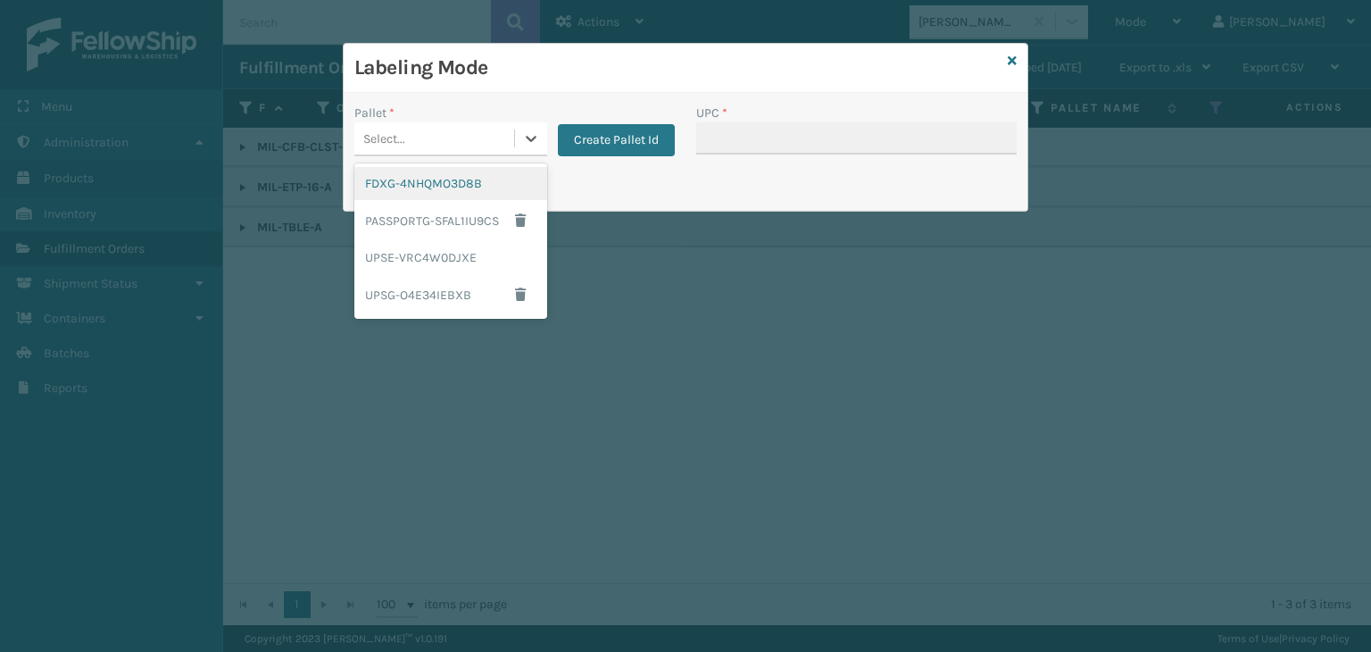
click at [428, 184] on div "FDXG-4NHQMO3D8B" at bounding box center [450, 183] width 193 height 33
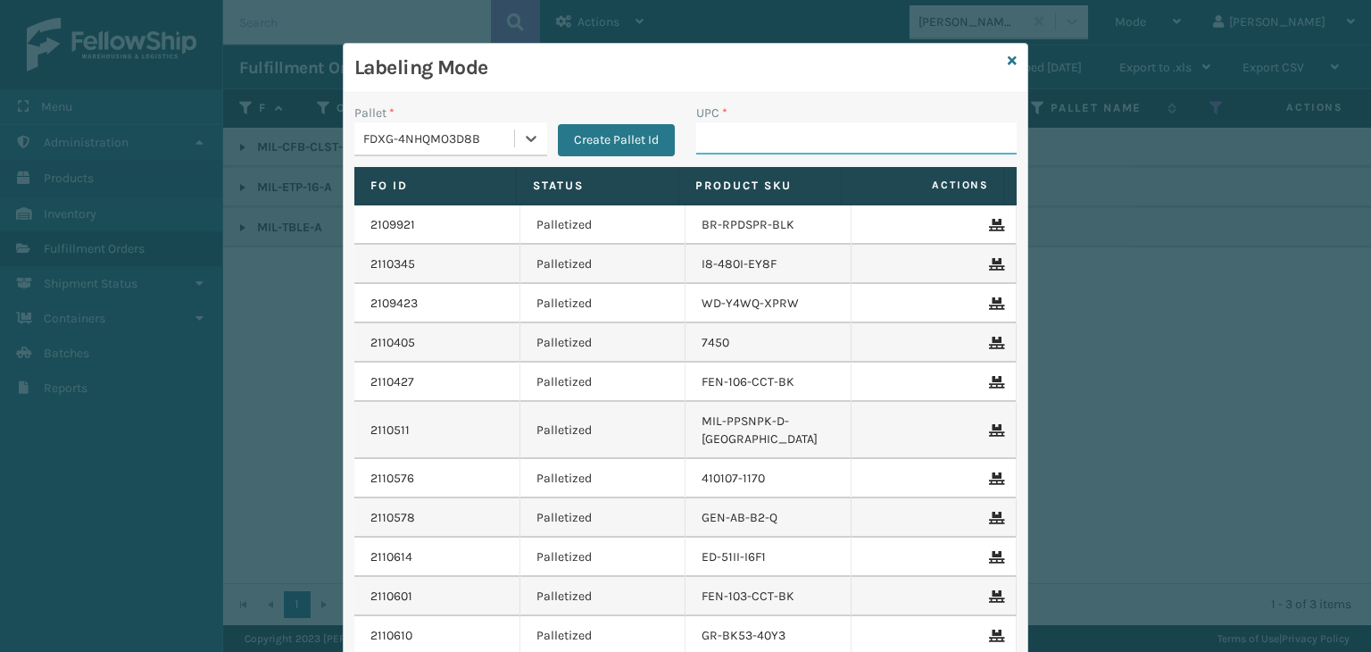
click at [760, 141] on input "UPC *" at bounding box center [856, 138] width 321 height 32
paste input "840985118181"
type input "840985118181"
type input "850040667301"
type input "850012486763"
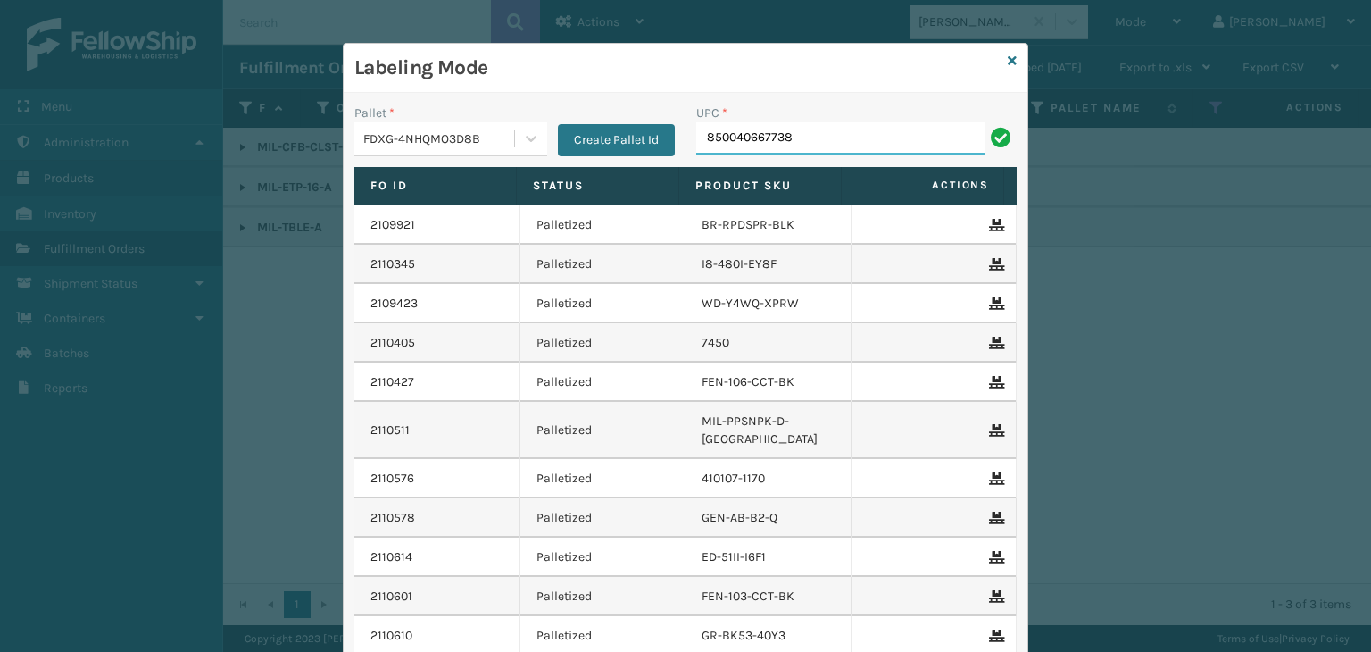
type input "850040667738"
type input "850012486763"
type input "850068315444"
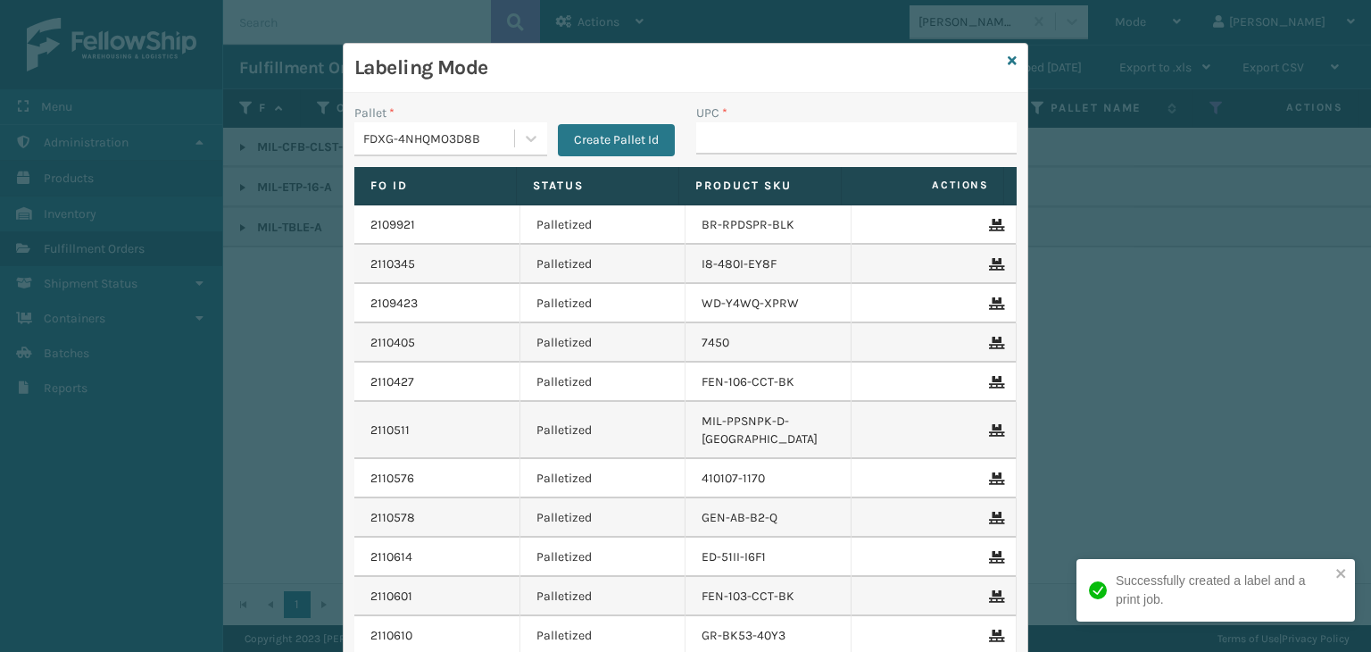
click at [393, 232] on link "2109921" at bounding box center [393, 225] width 45 height 18
